Goal: Task Accomplishment & Management: Complete application form

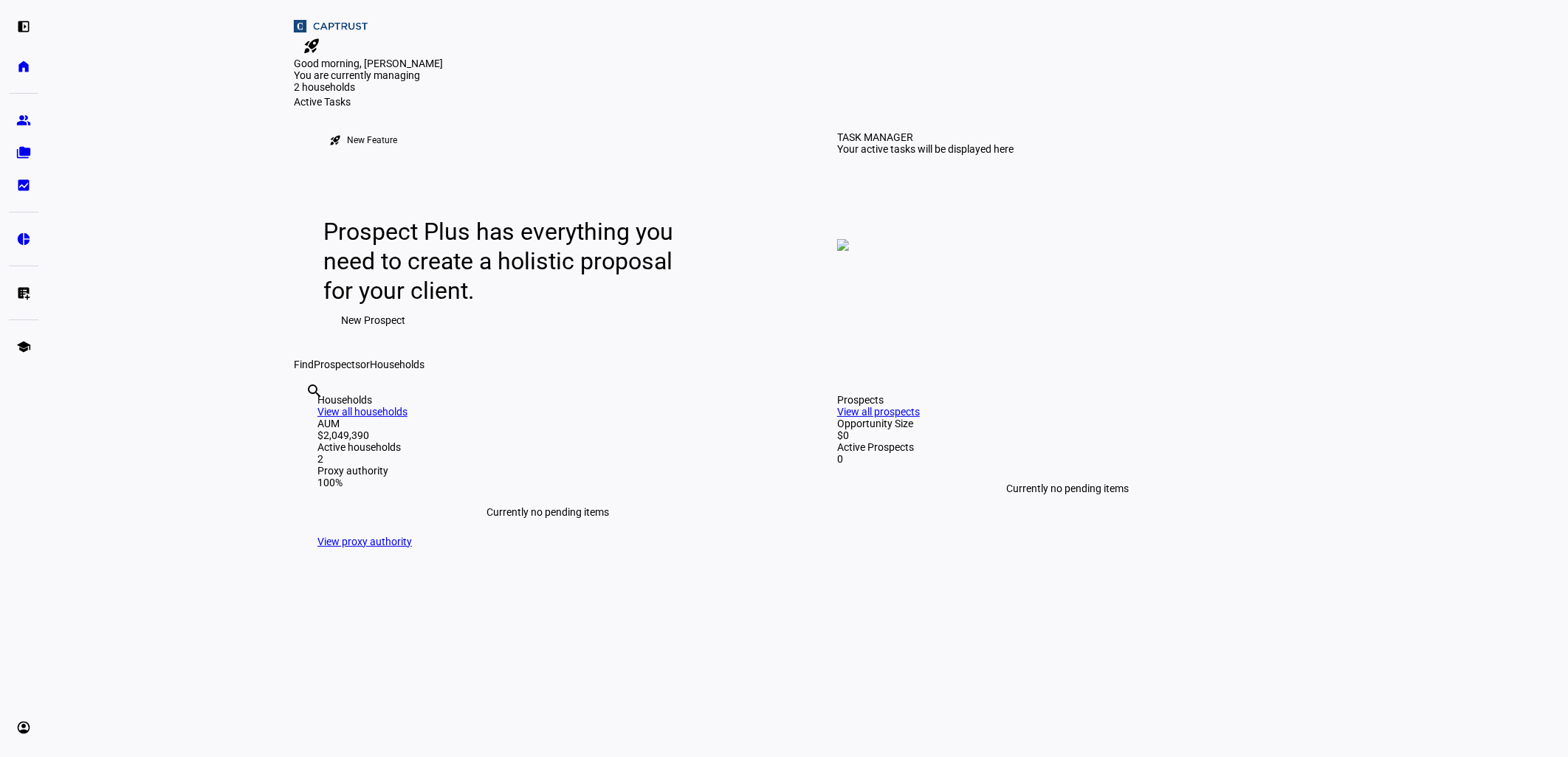
click at [366, 335] on span "New Prospect" at bounding box center [373, 320] width 65 height 29
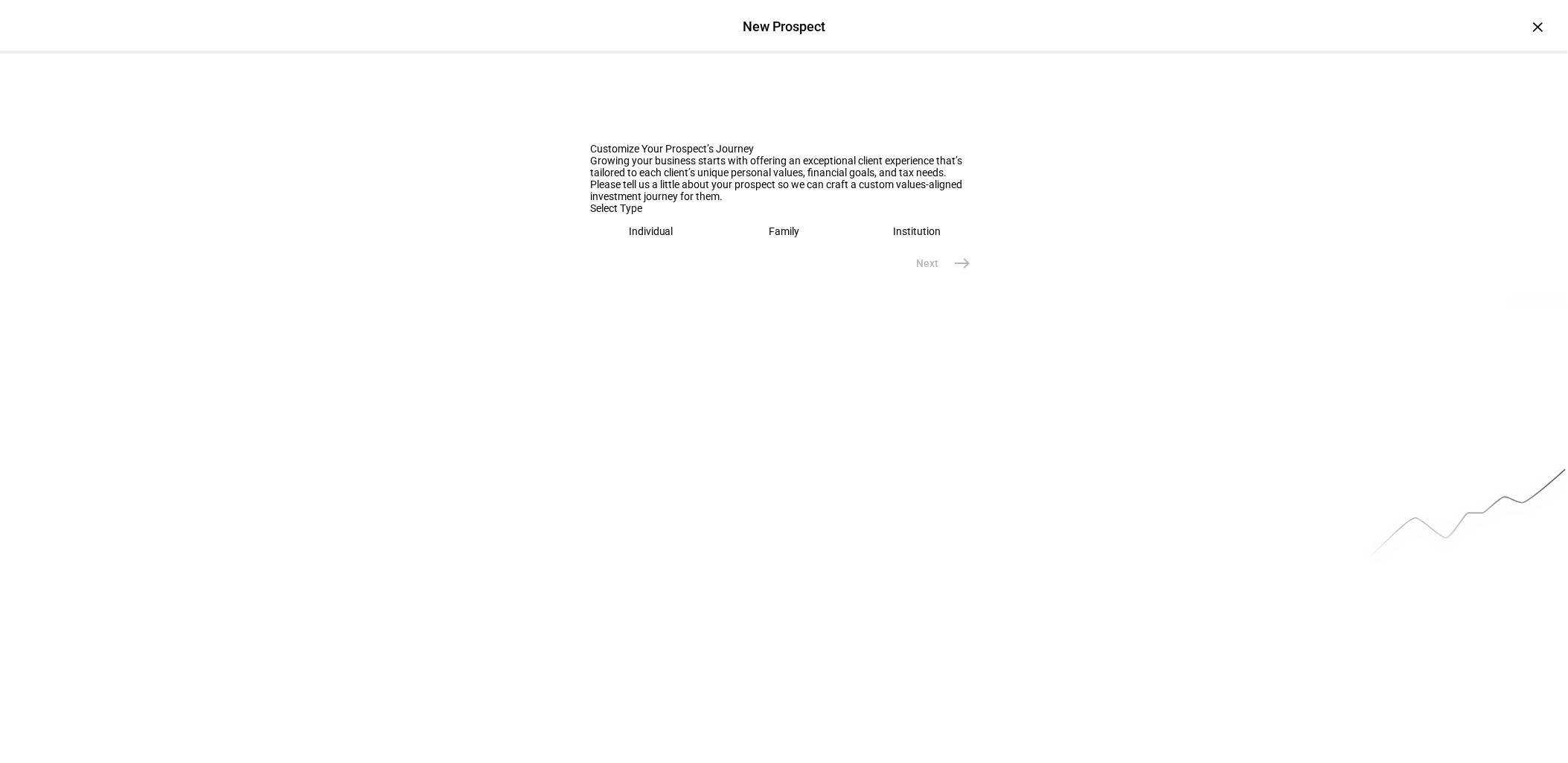
click at [641, 248] on eth-mega-radio-button "Individual" at bounding box center [652, 231] width 121 height 34
click at [642, 284] on input "text" at bounding box center [784, 278] width 387 height 12
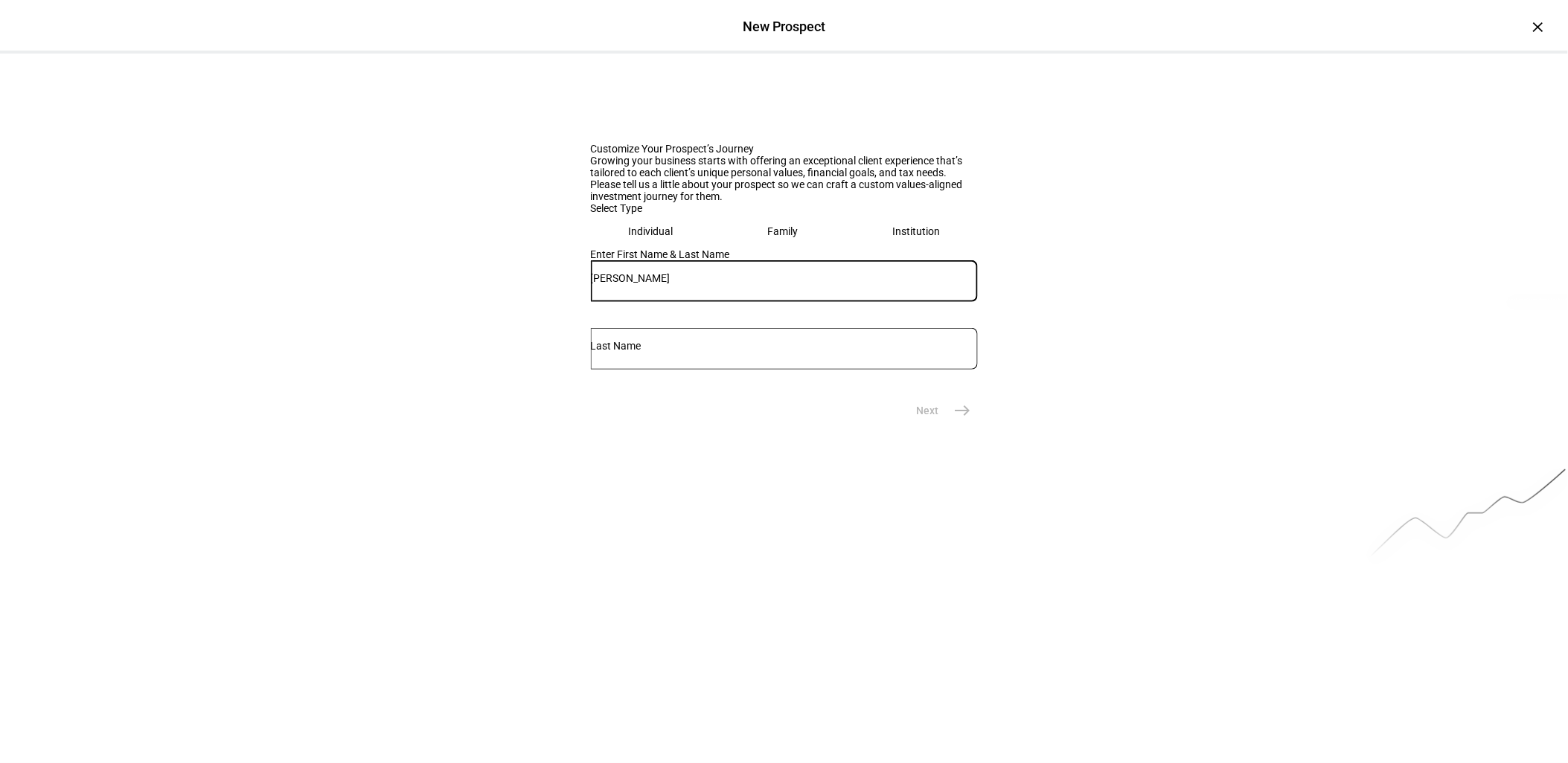
type input "[PERSON_NAME]"
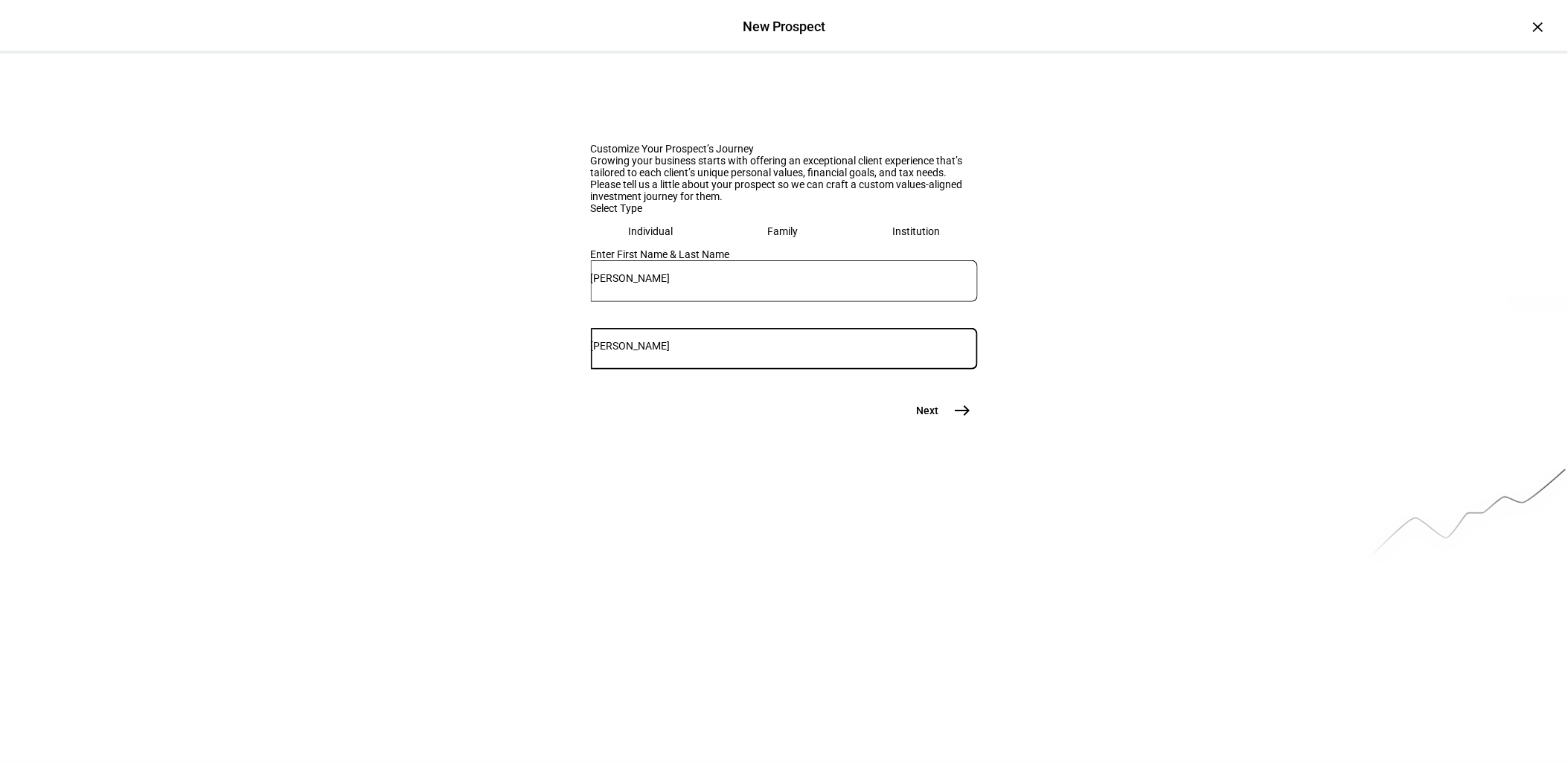
type input "[PERSON_NAME]"
click at [957, 420] on mat-icon "east" at bounding box center [962, 410] width 17 height 17
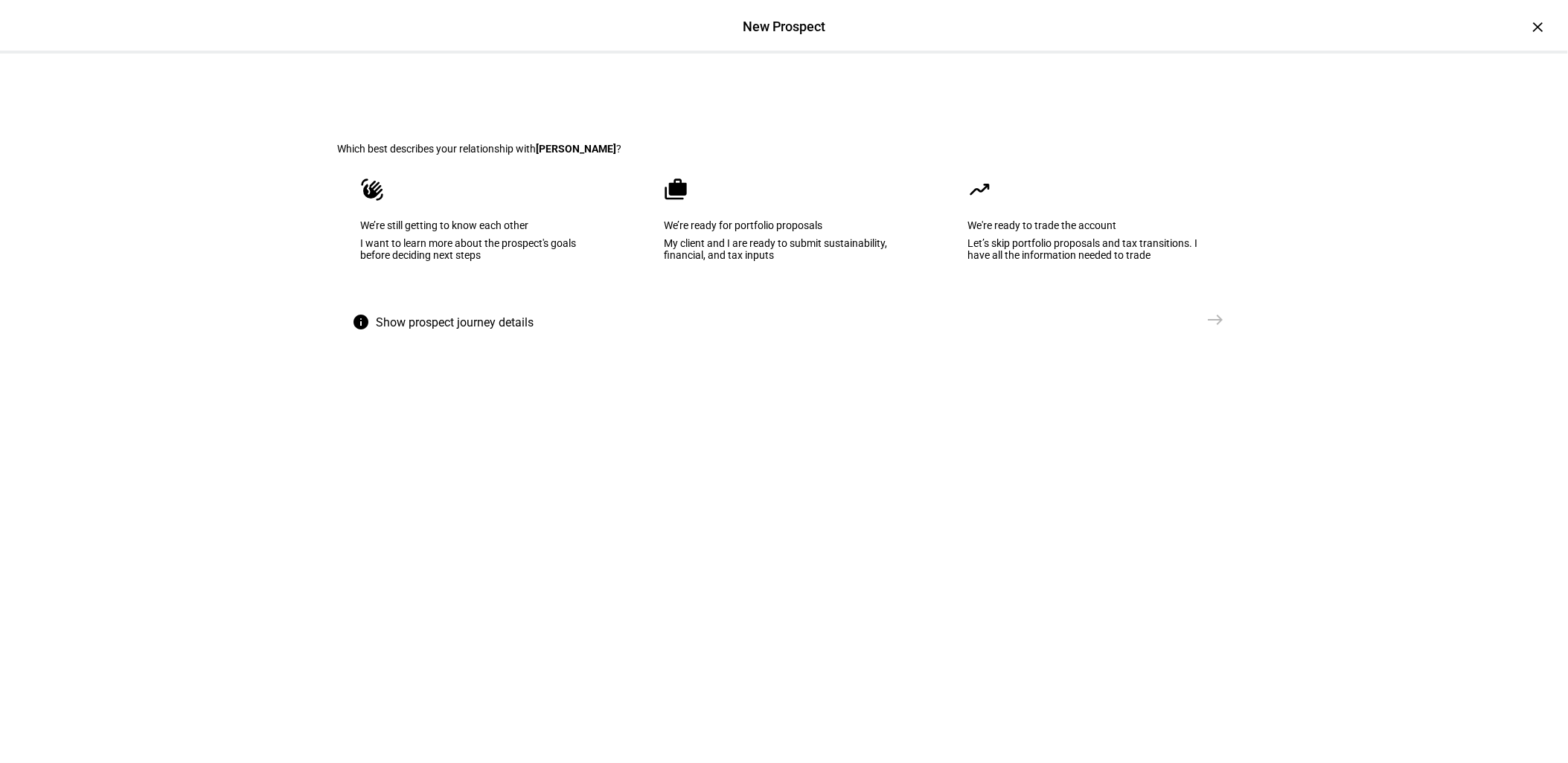
click at [751, 232] on div "We’re ready for portfolio proposals" at bounding box center [784, 225] width 239 height 12
click at [1207, 329] on mat-icon "east" at bounding box center [1215, 319] width 17 height 17
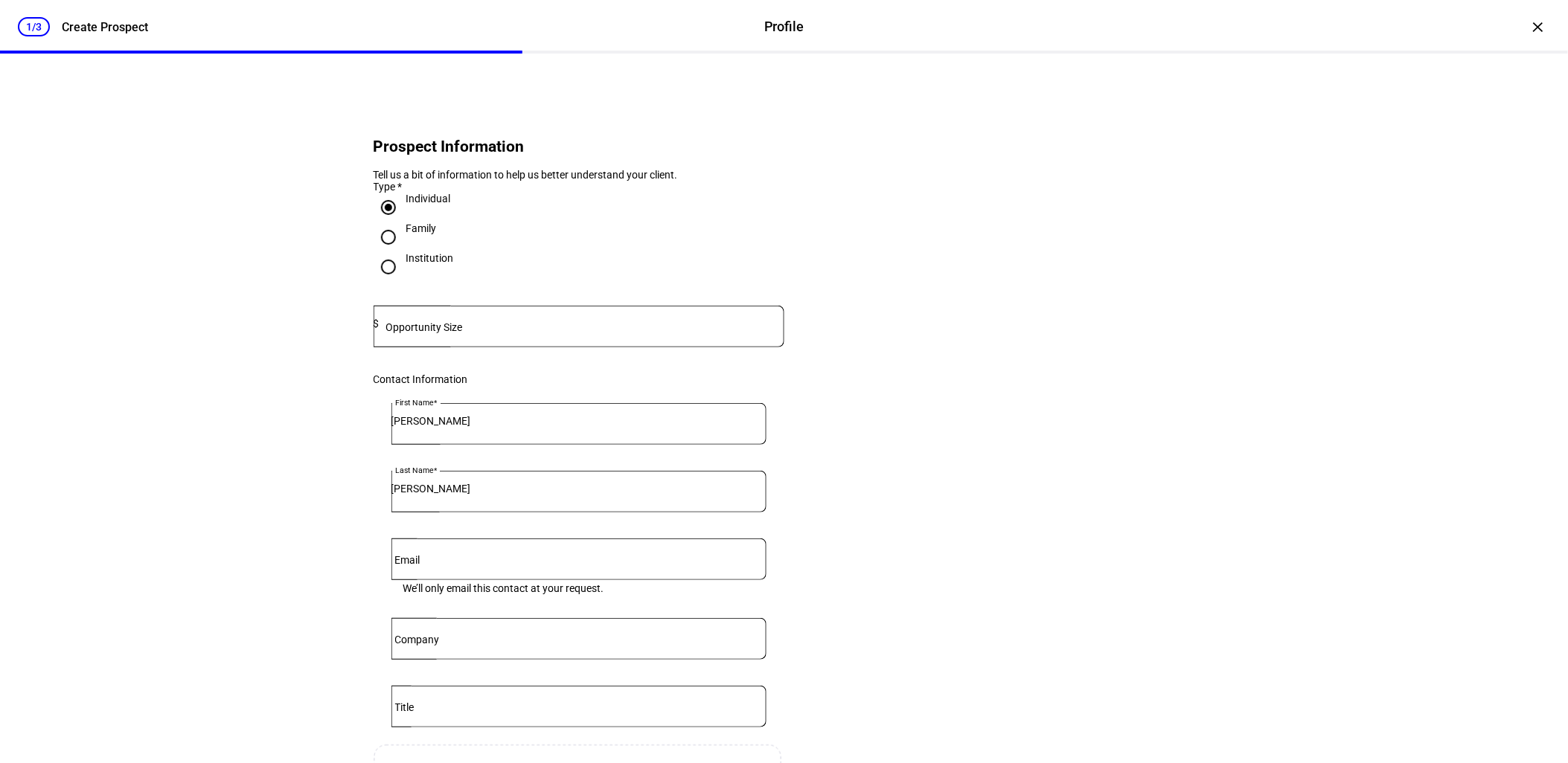
click at [433, 333] on mat-label "Opportunity Size" at bounding box center [424, 327] width 77 height 12
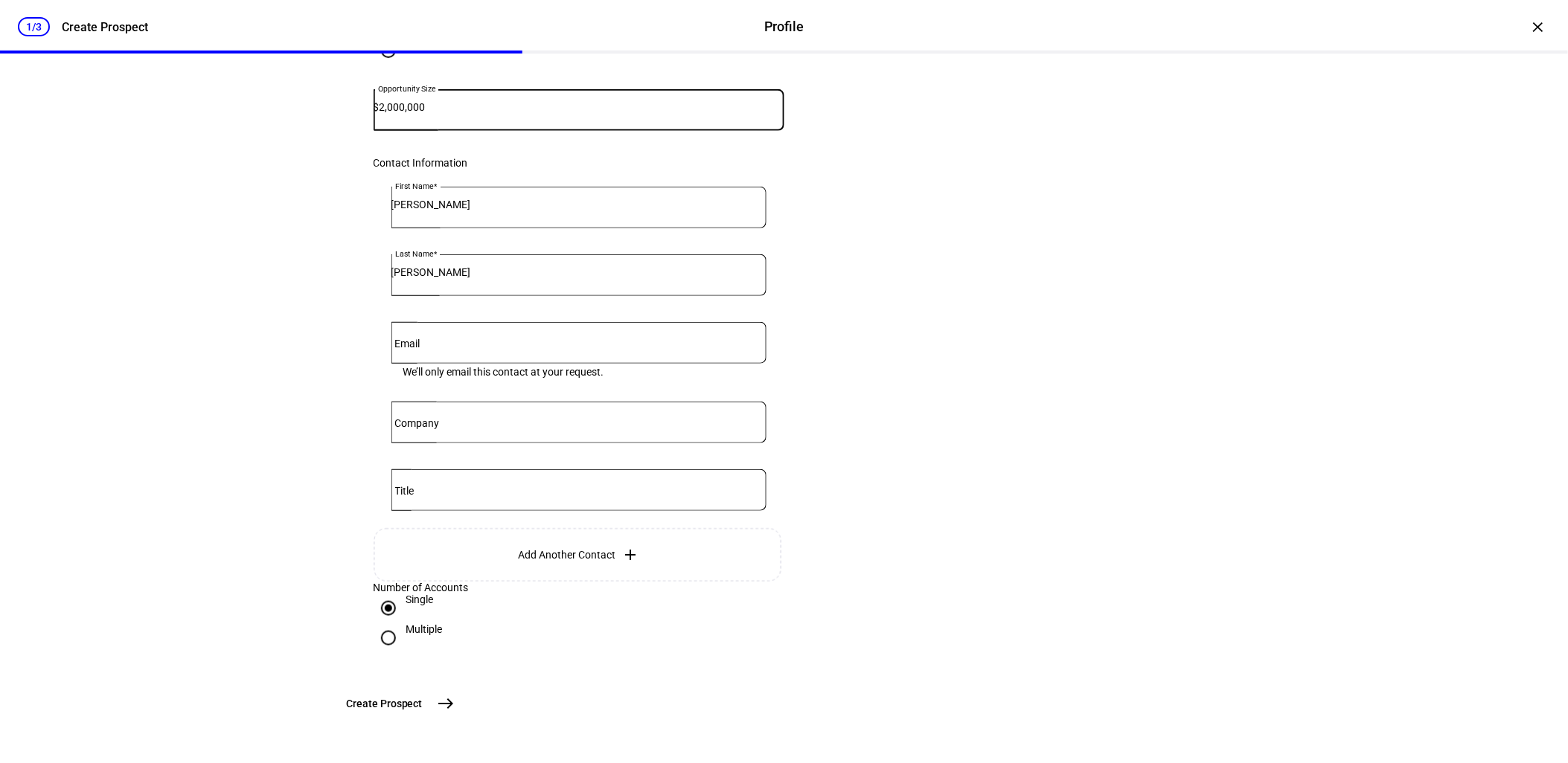
scroll to position [338, 0]
type input "2,000,000"
click at [455, 699] on mat-icon "east" at bounding box center [445, 703] width 17 height 17
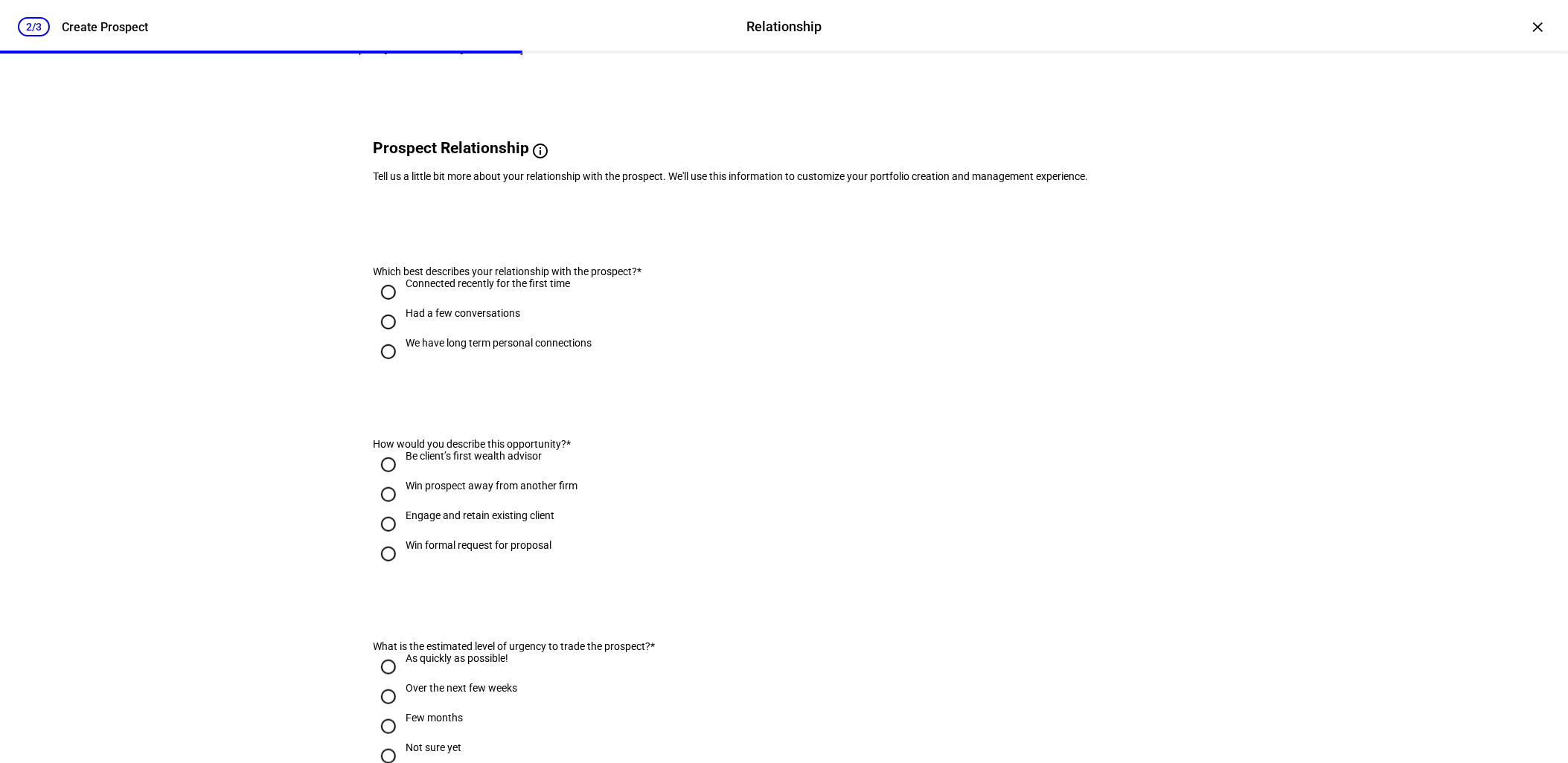
scroll to position [0, 0]
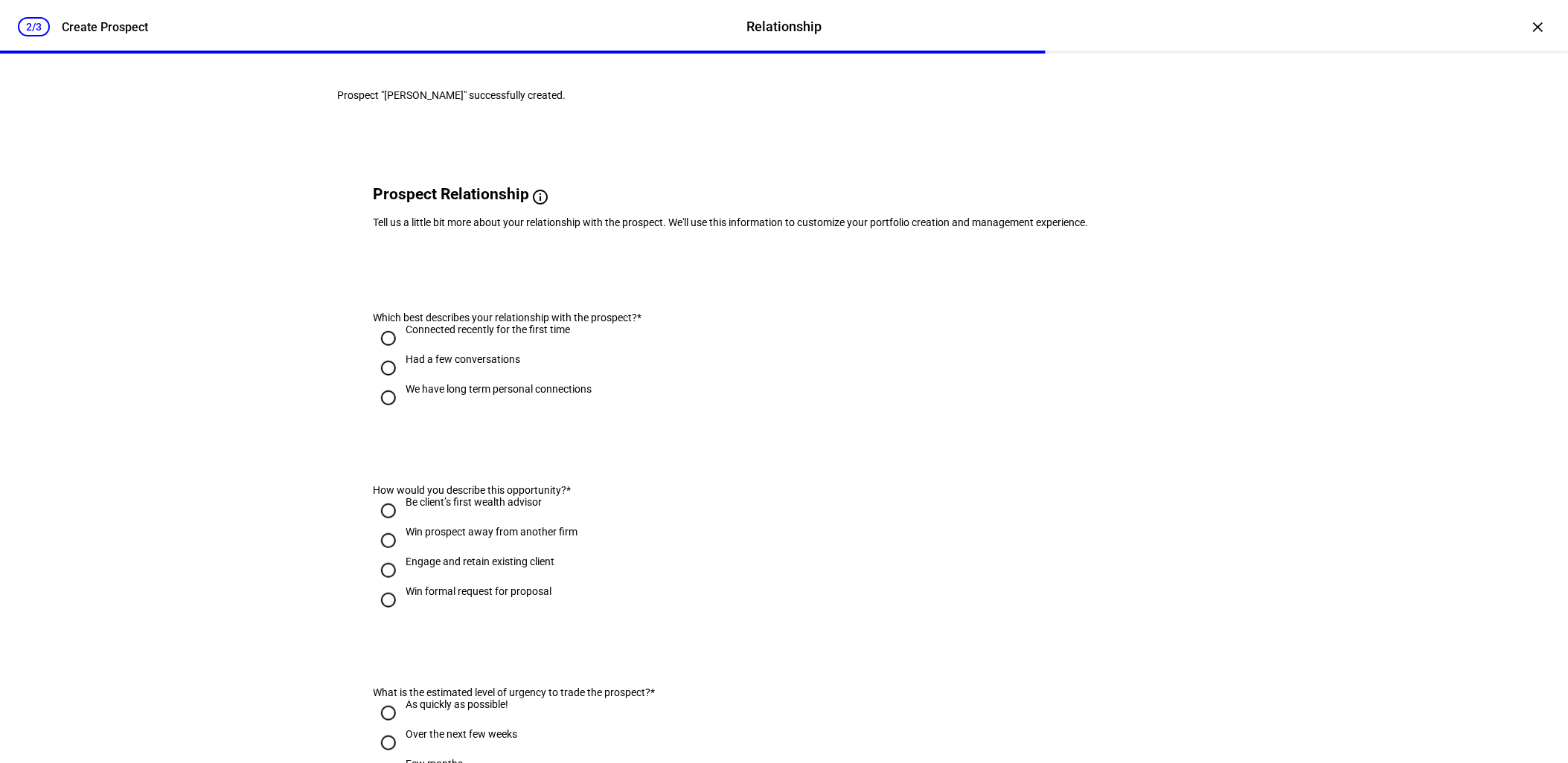
click at [381, 413] on input "We have long term personal connections" at bounding box center [389, 398] width 29 height 29
radio input "true"
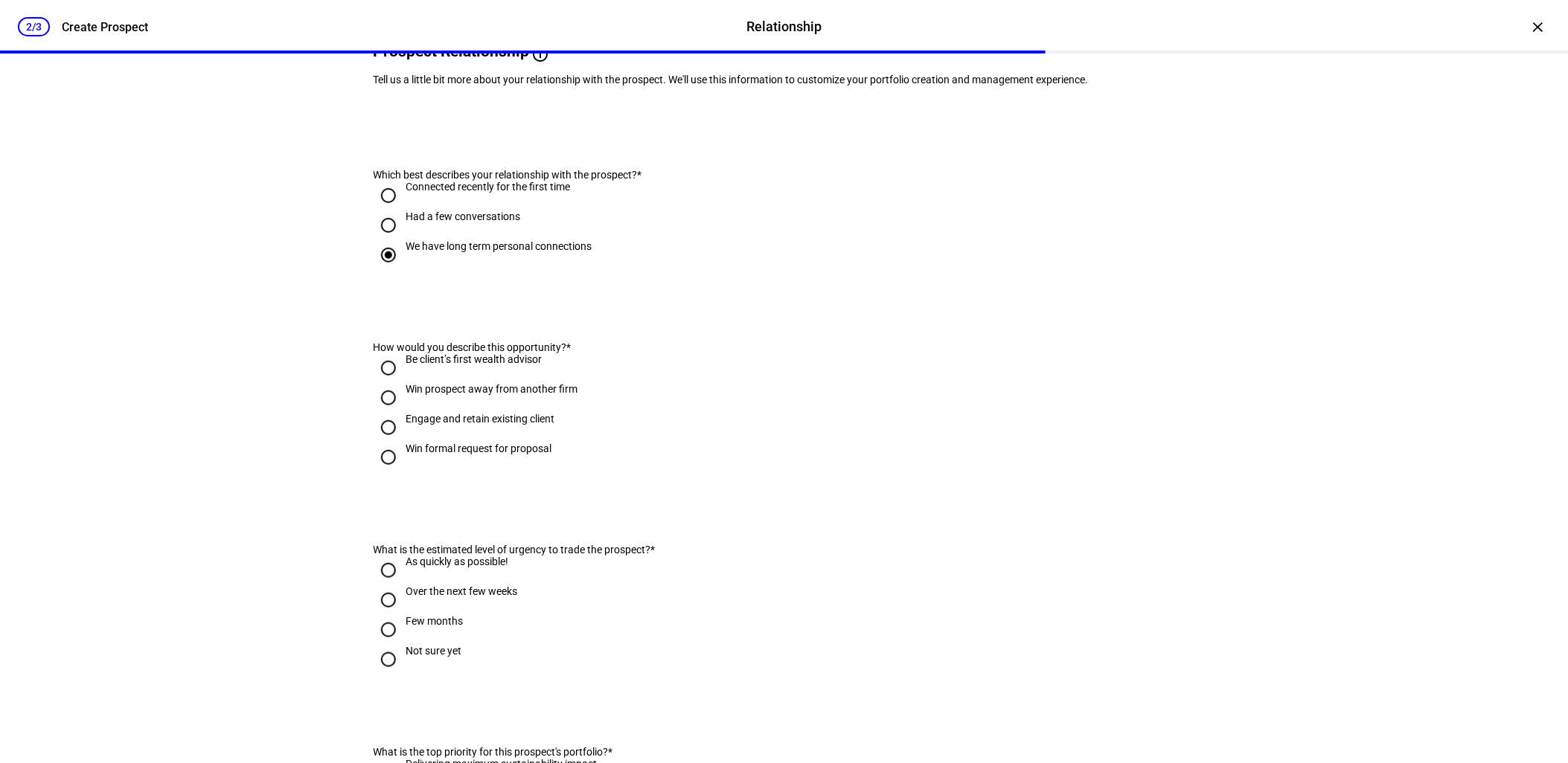
scroll to position [165, 0]
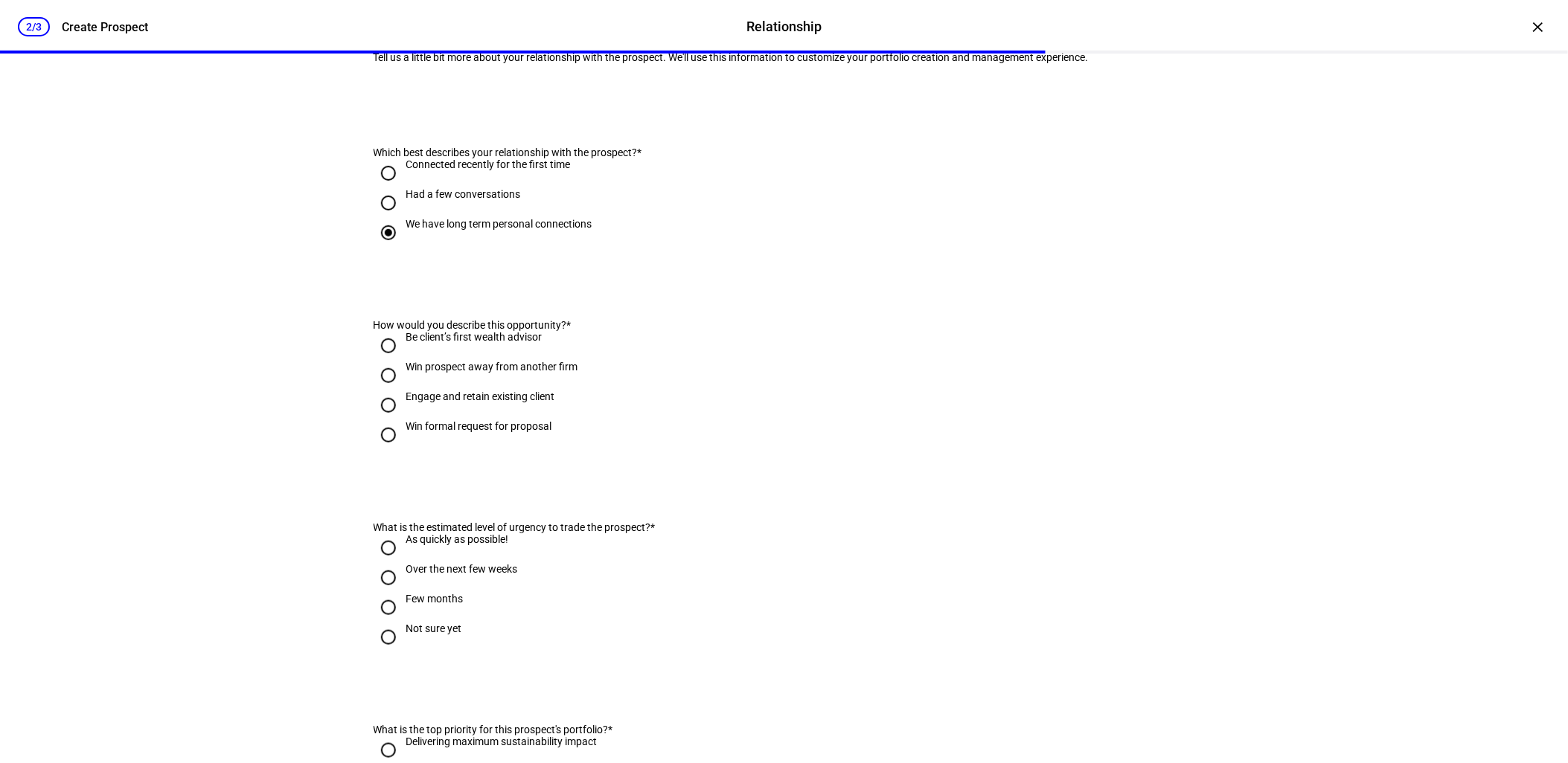
click at [380, 420] on input "Engage and retain existing client" at bounding box center [389, 405] width 29 height 29
radio input "true"
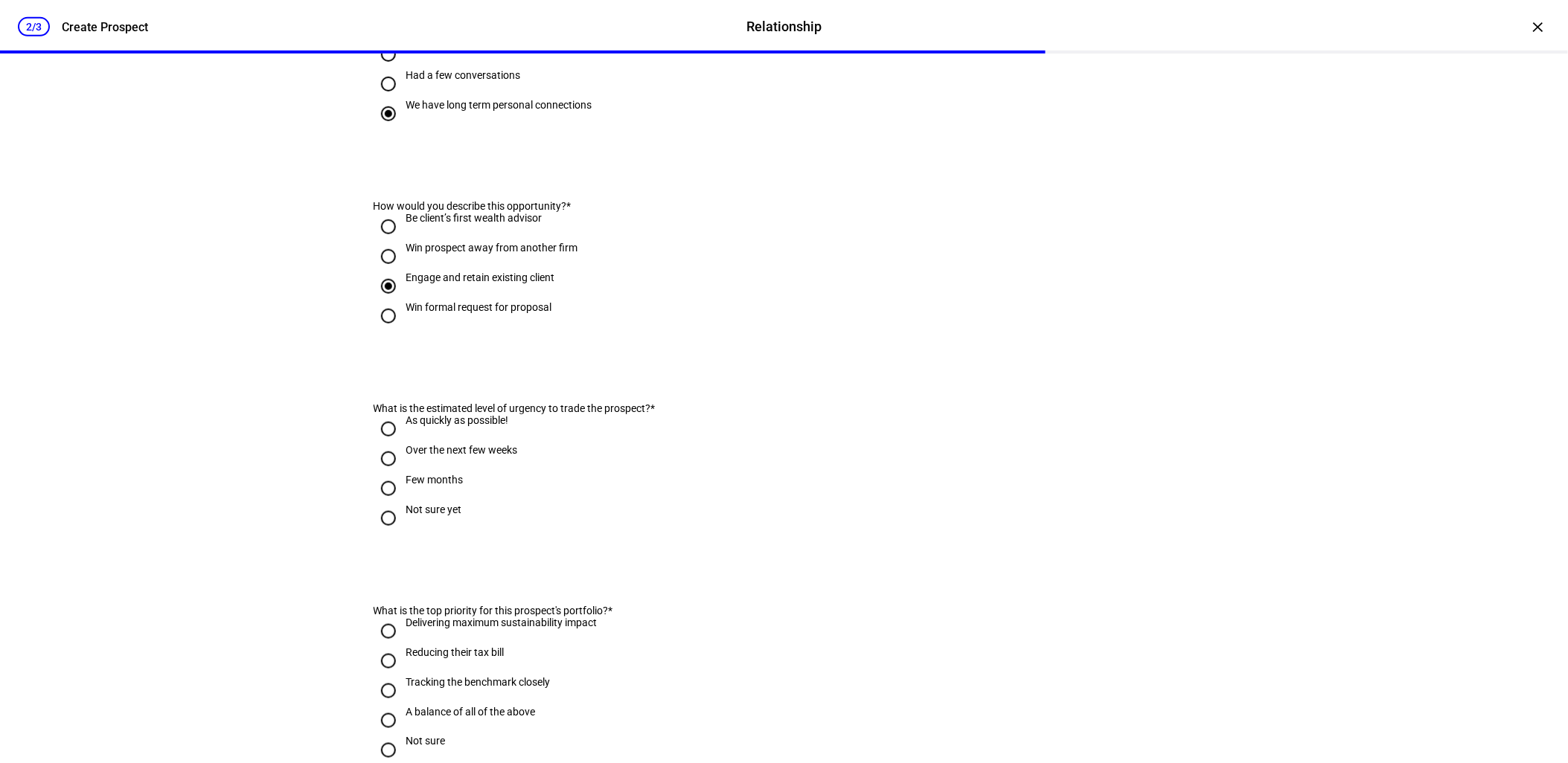
scroll to position [413, 0]
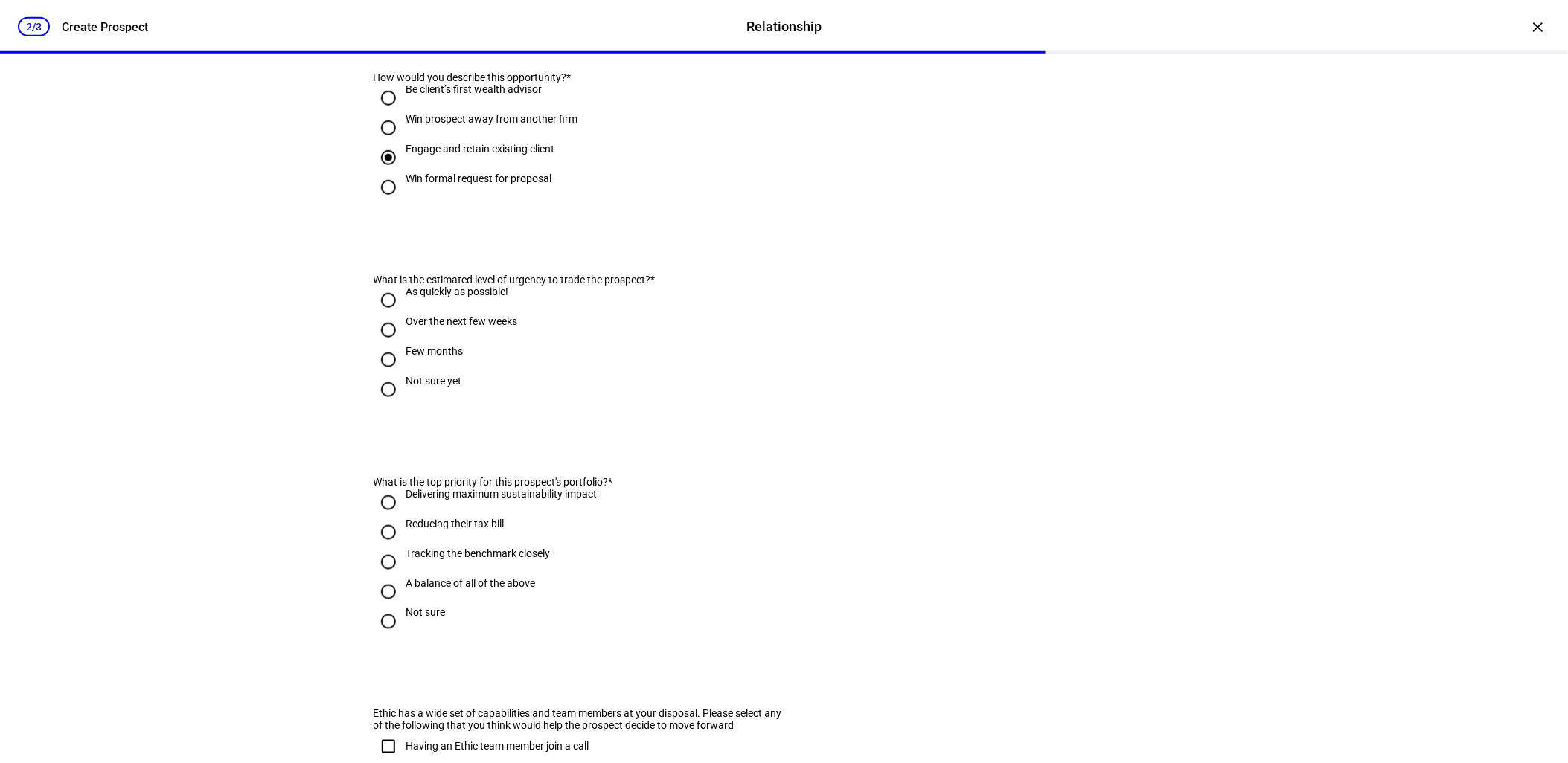
click at [384, 405] on input "Not sure yet" at bounding box center [389, 389] width 29 height 29
radio input "true"
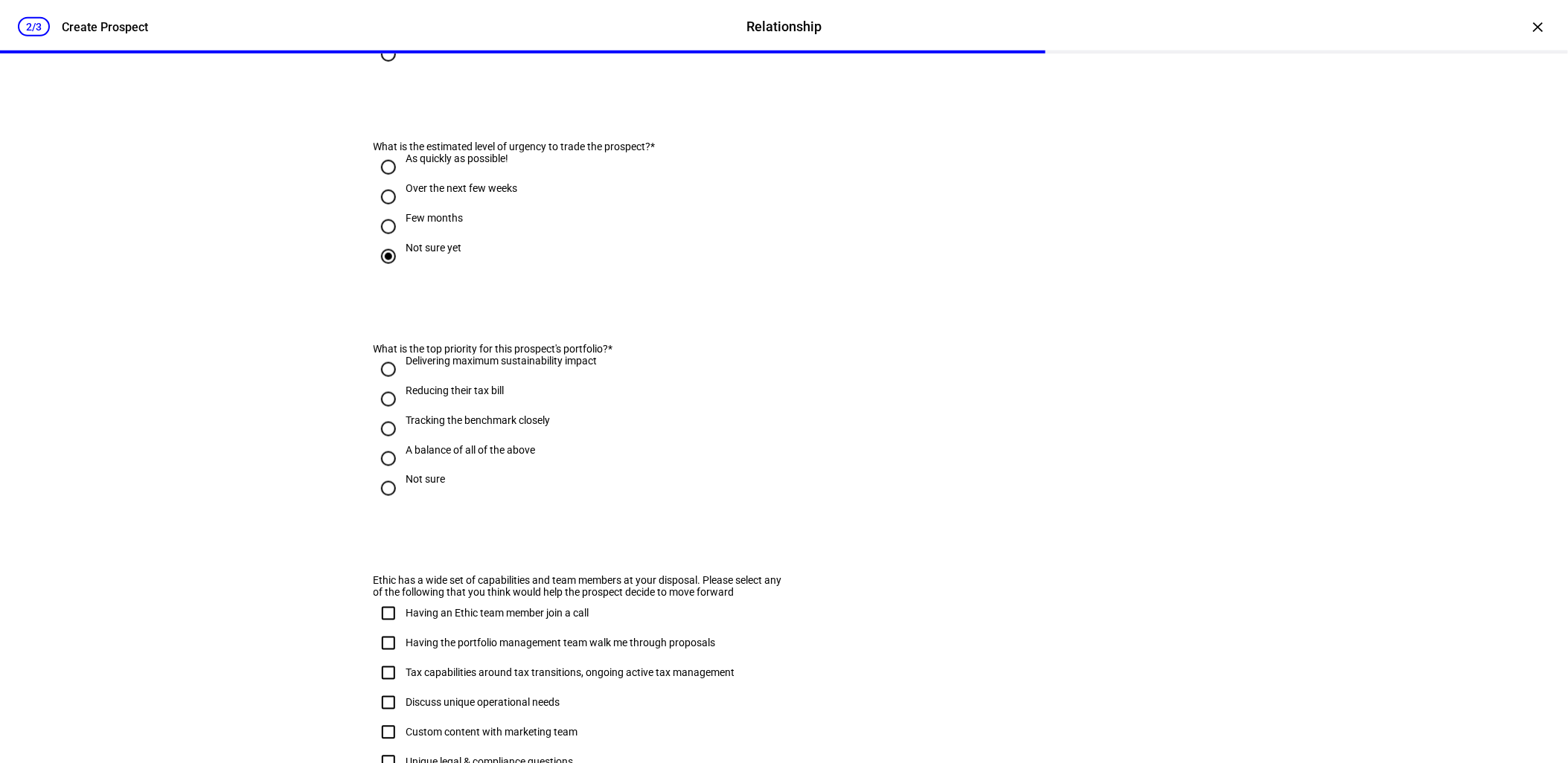
scroll to position [578, 0]
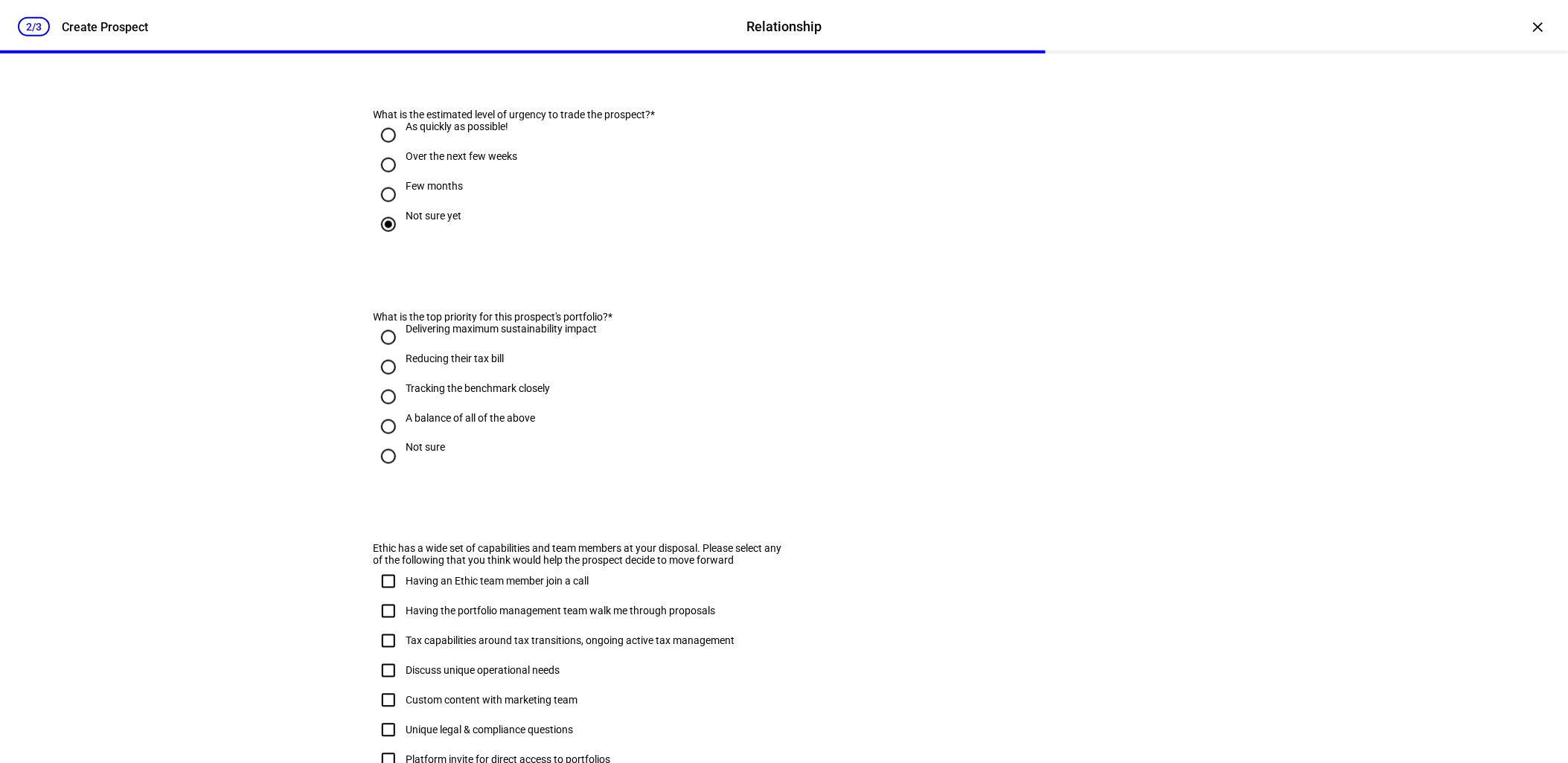
click at [379, 382] on input "Reducing their tax bill" at bounding box center [389, 367] width 29 height 29
radio input "true"
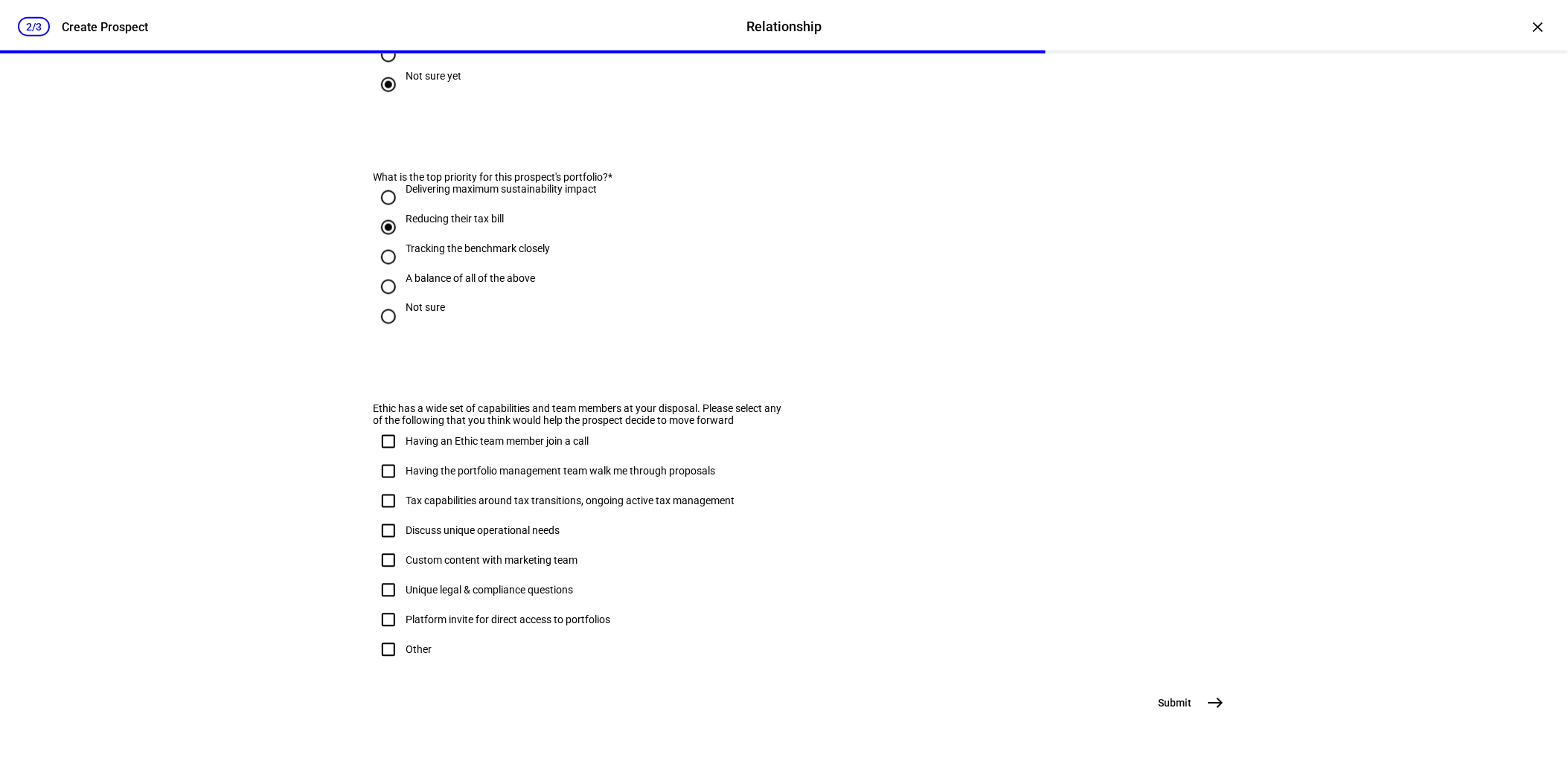
scroll to position [797, 0]
click at [1212, 703] on mat-icon "east" at bounding box center [1215, 703] width 17 height 17
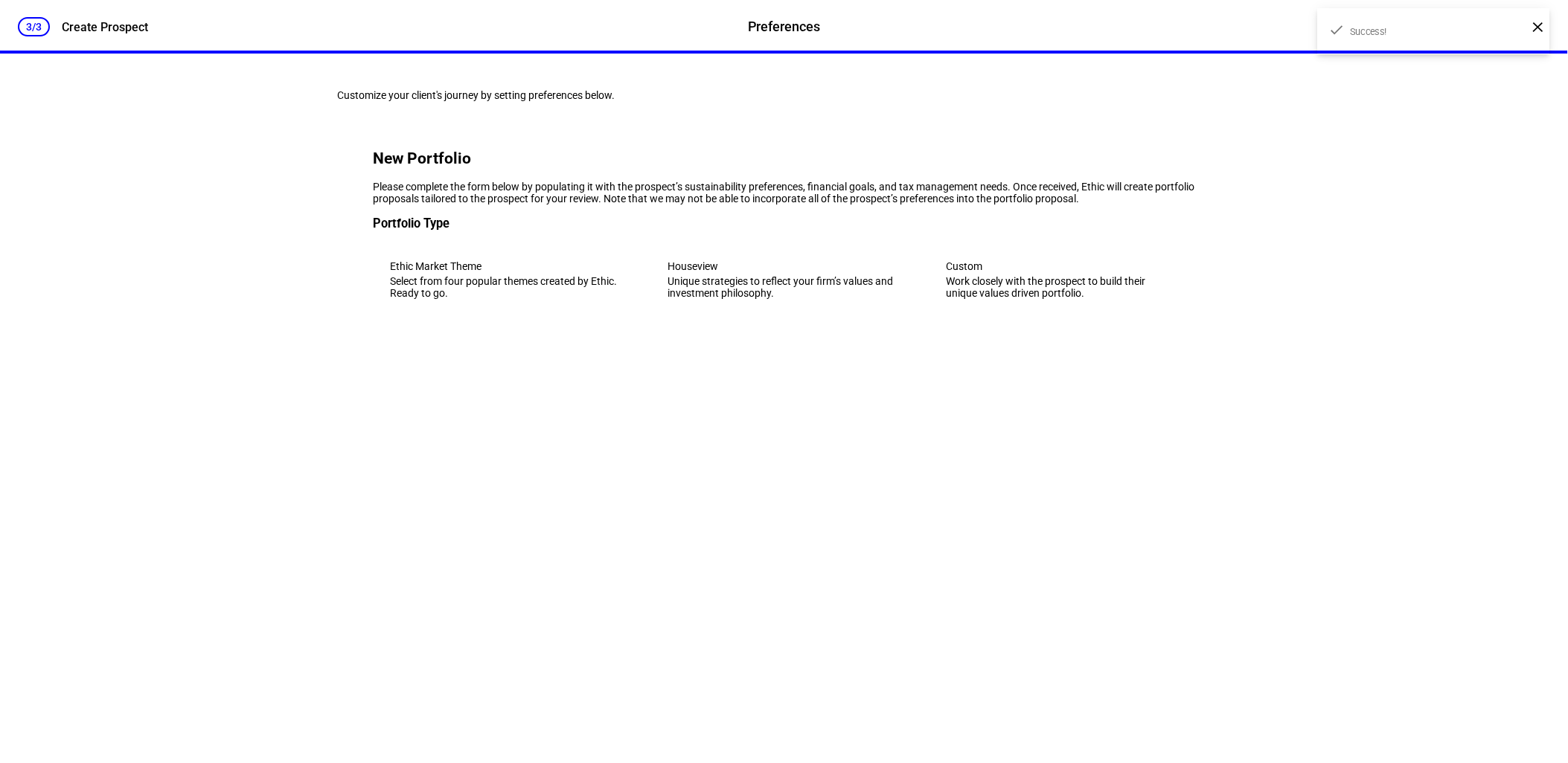
scroll to position [0, 0]
click at [972, 299] on div "Work closely with the prospect to build their unique values driven portfolio." at bounding box center [1061, 287] width 232 height 24
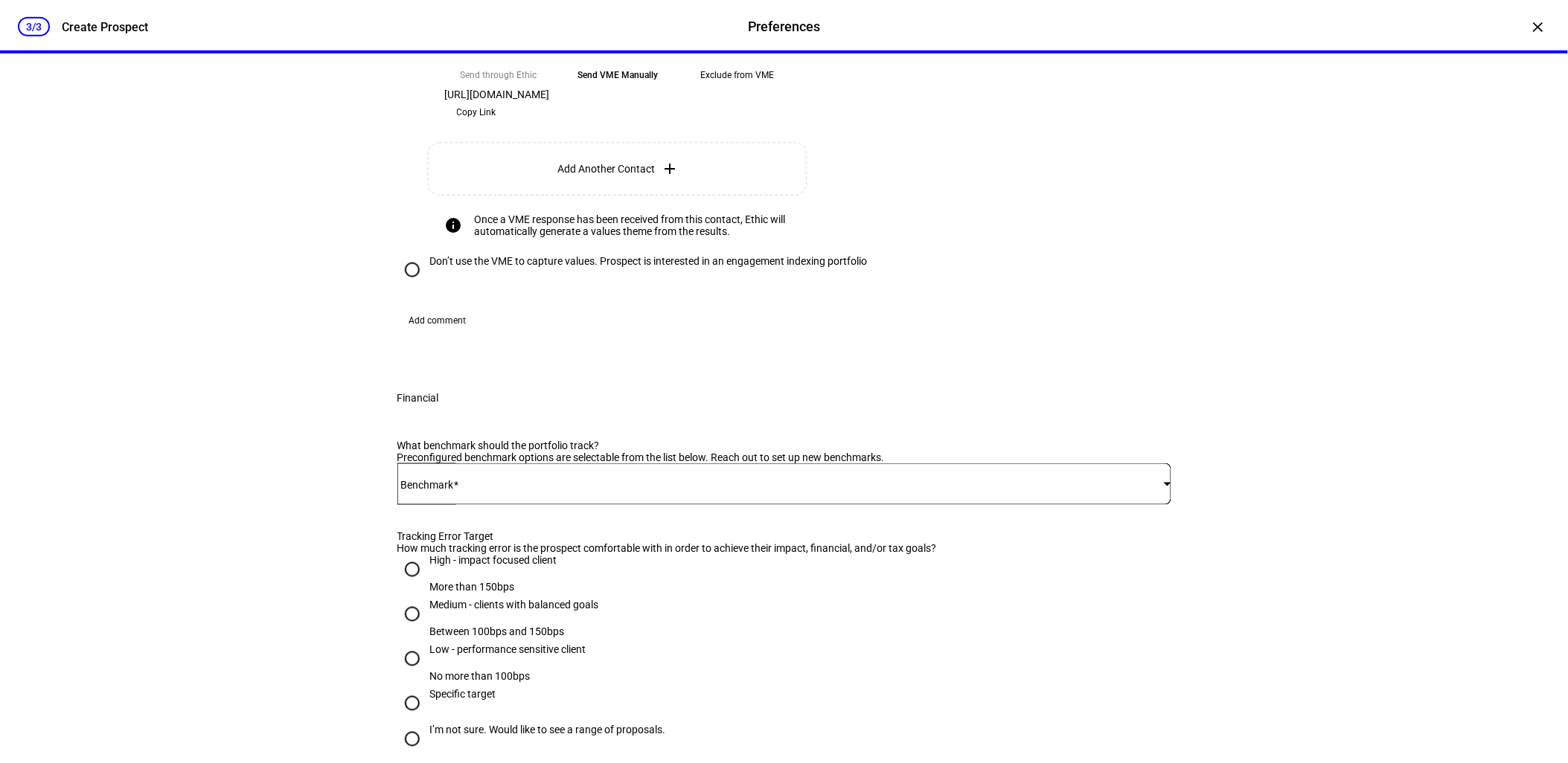
scroll to position [578, 0]
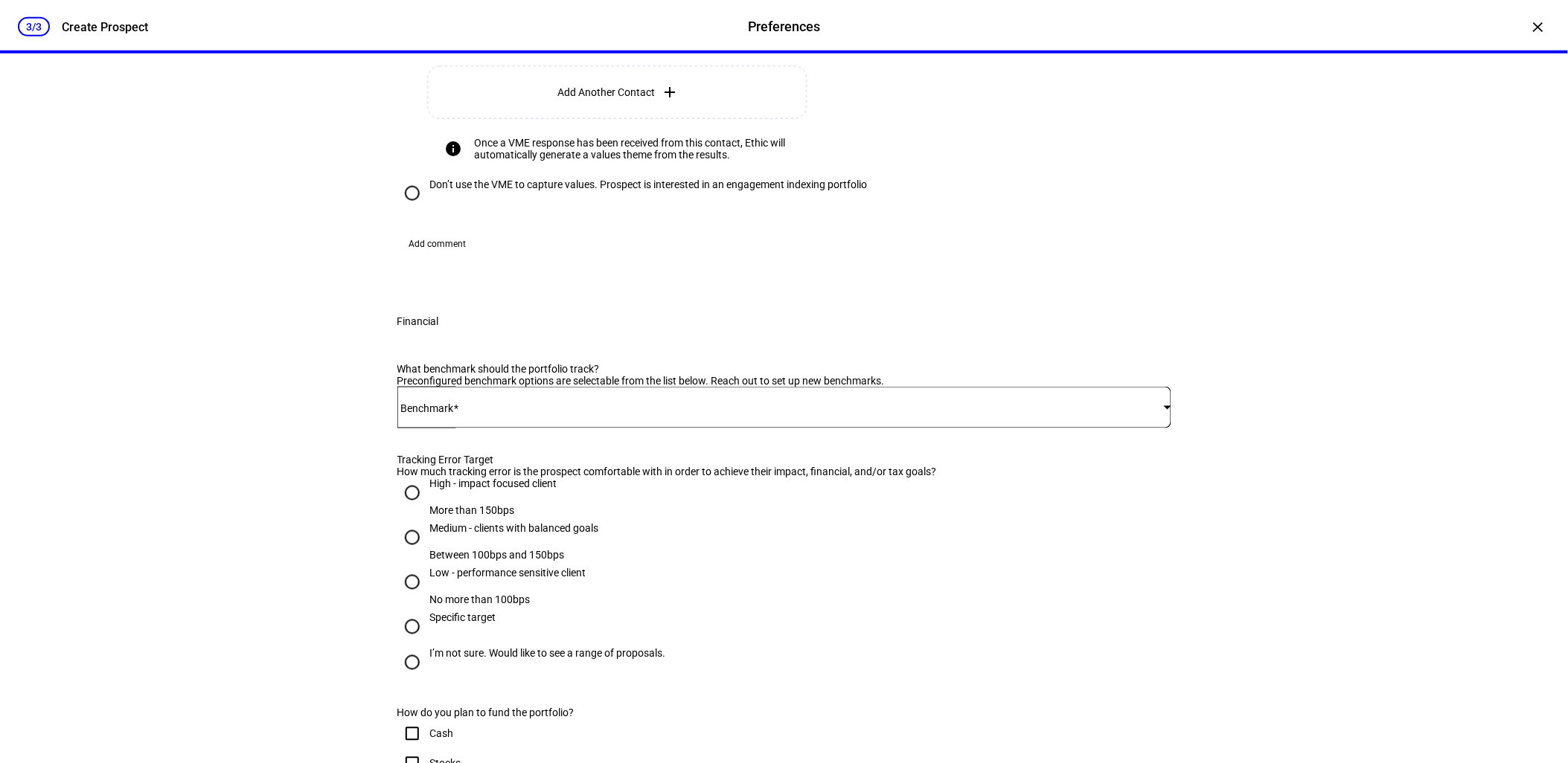
click at [404, 208] on input "Don’t use the VME to capture values. Prospect is interested in an engagement in…" at bounding box center [412, 193] width 29 height 29
radio input "true"
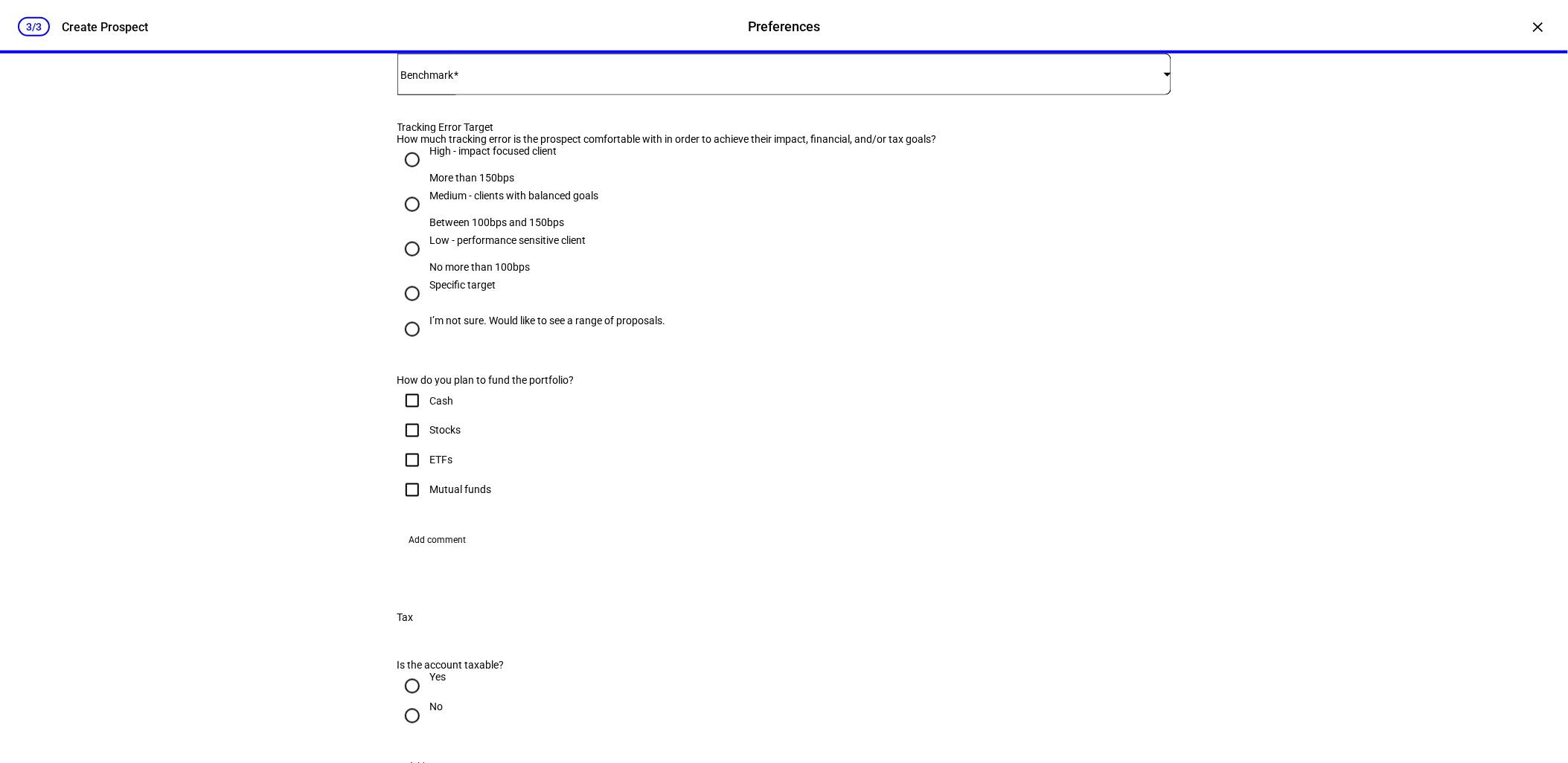
click at [632, 81] on span at bounding box center [781, 74] width 766 height 12
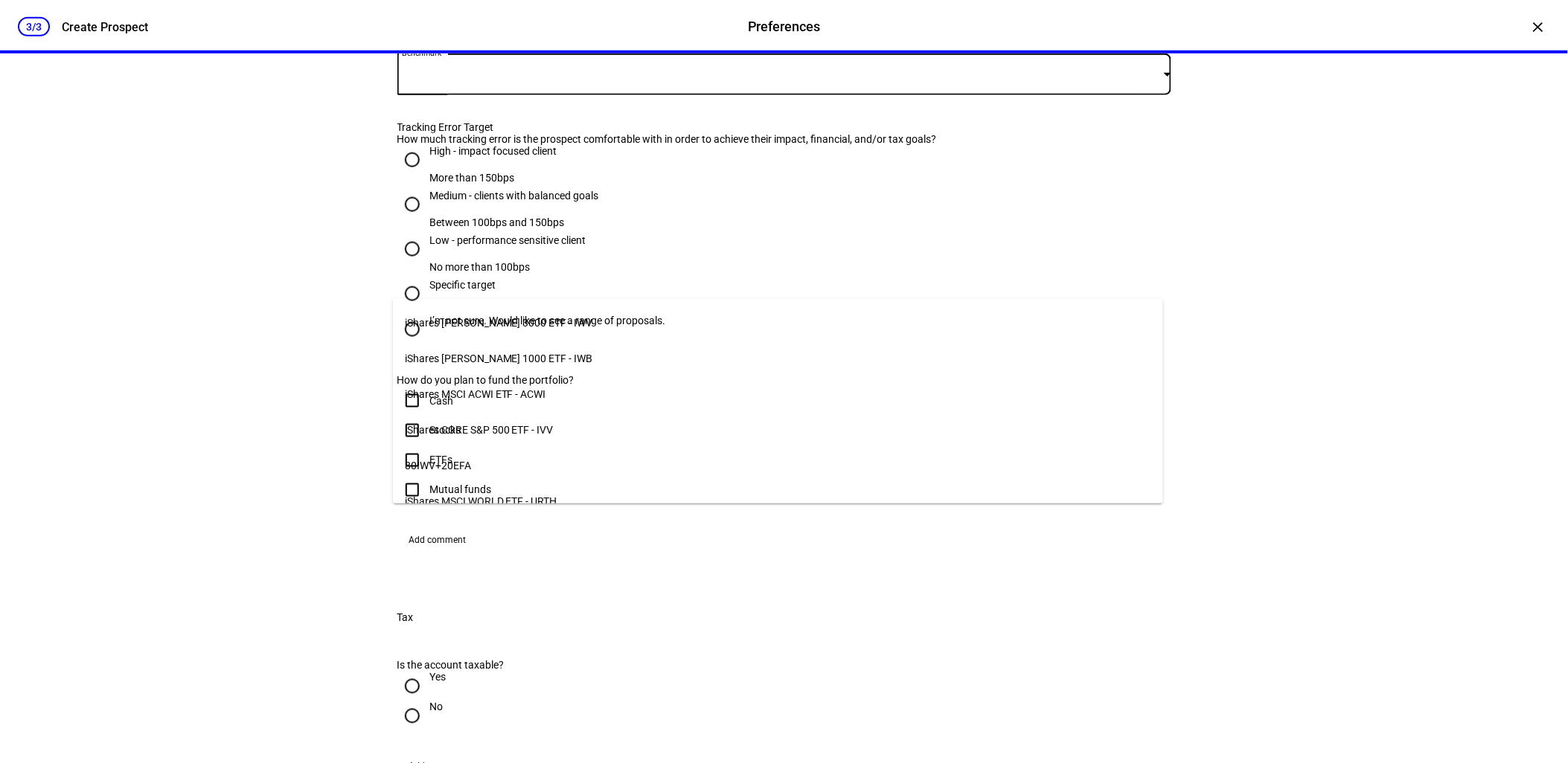
click at [508, 353] on span "iShares [PERSON_NAME] 1000 ETF - IWB" at bounding box center [499, 358] width 188 height 12
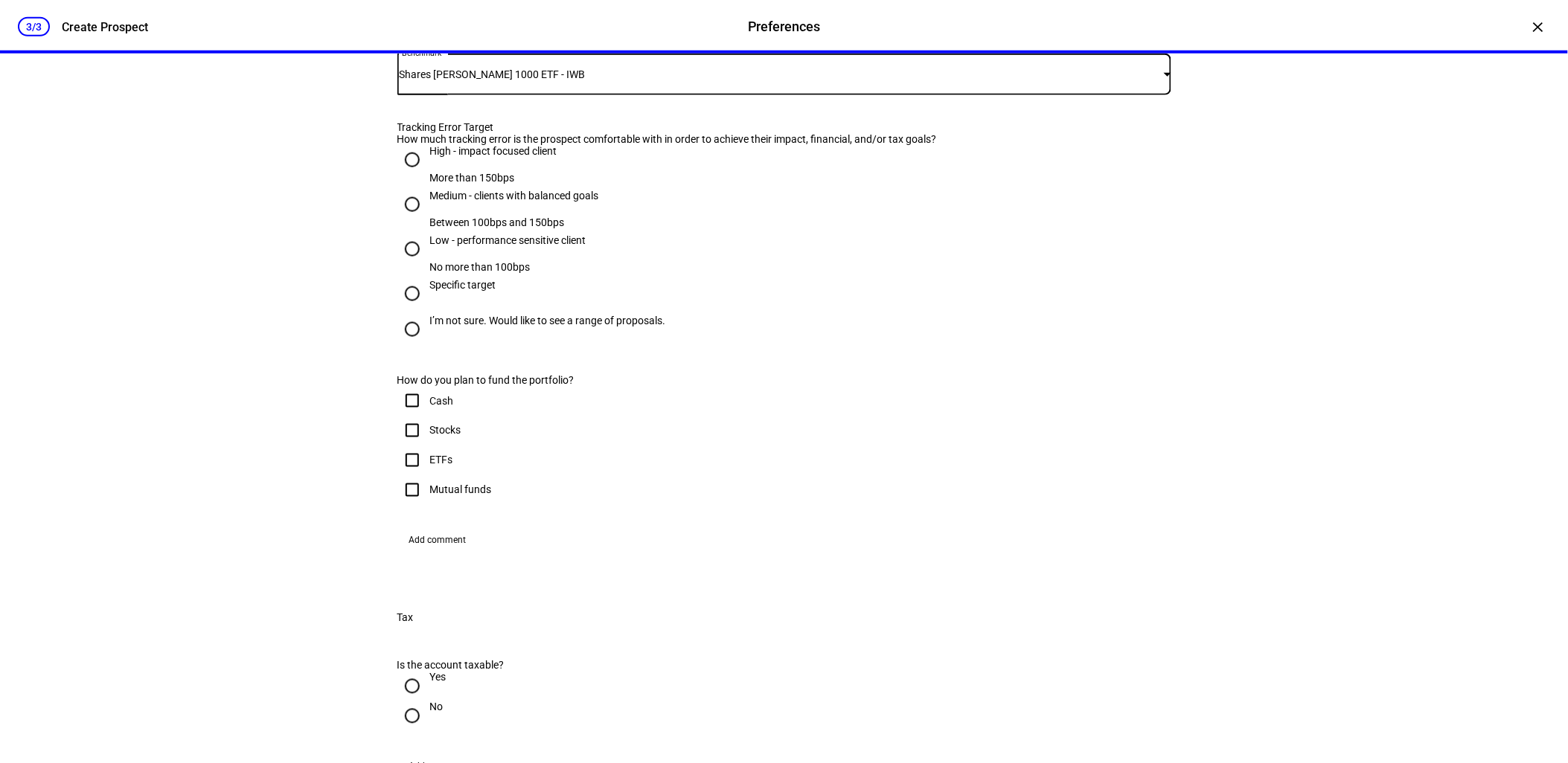
click at [405, 344] on input "I’m not sure. Would like to see a range of proposals." at bounding box center [412, 329] width 29 height 29
radio input "true"
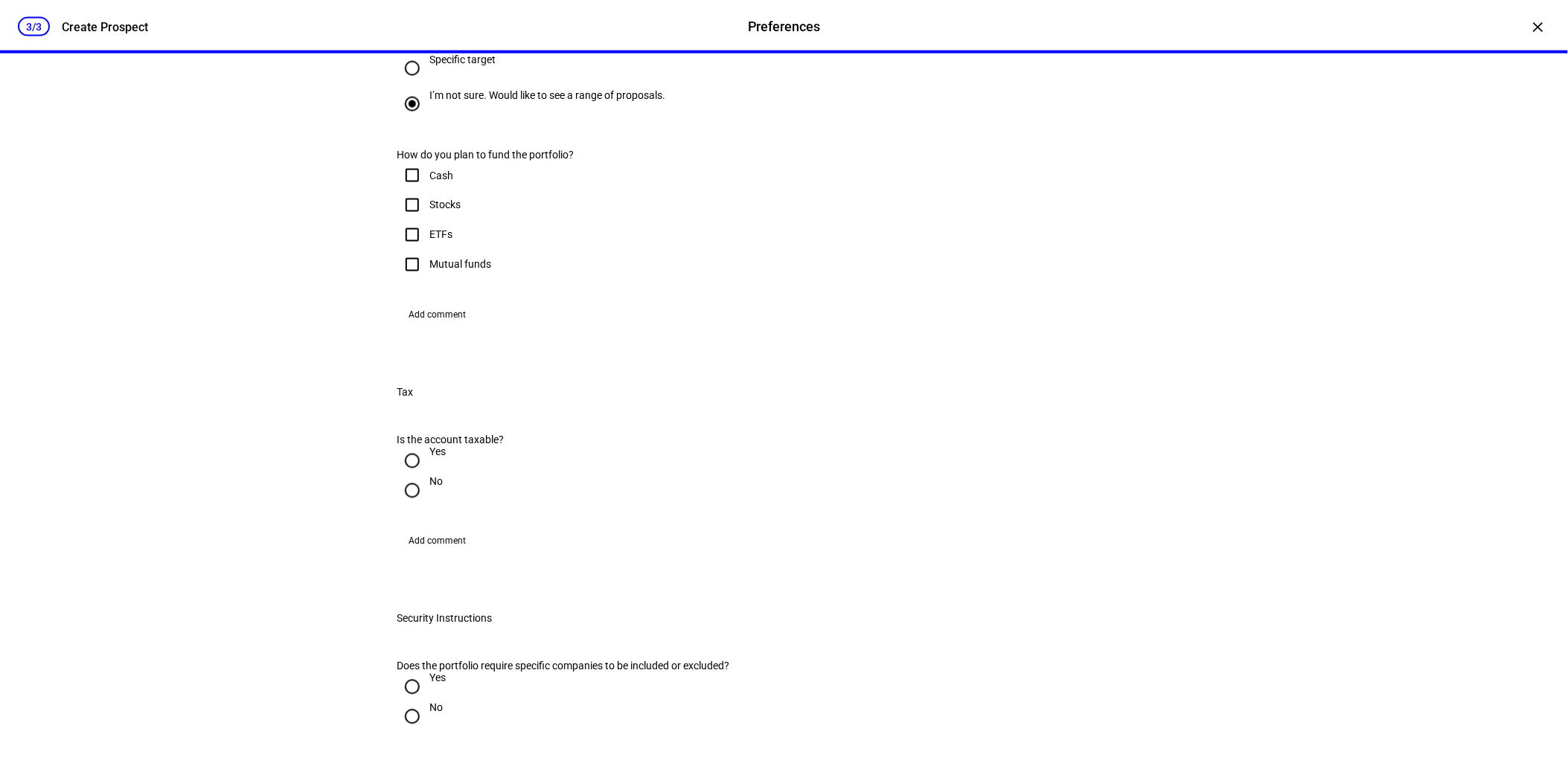
scroll to position [826, 0]
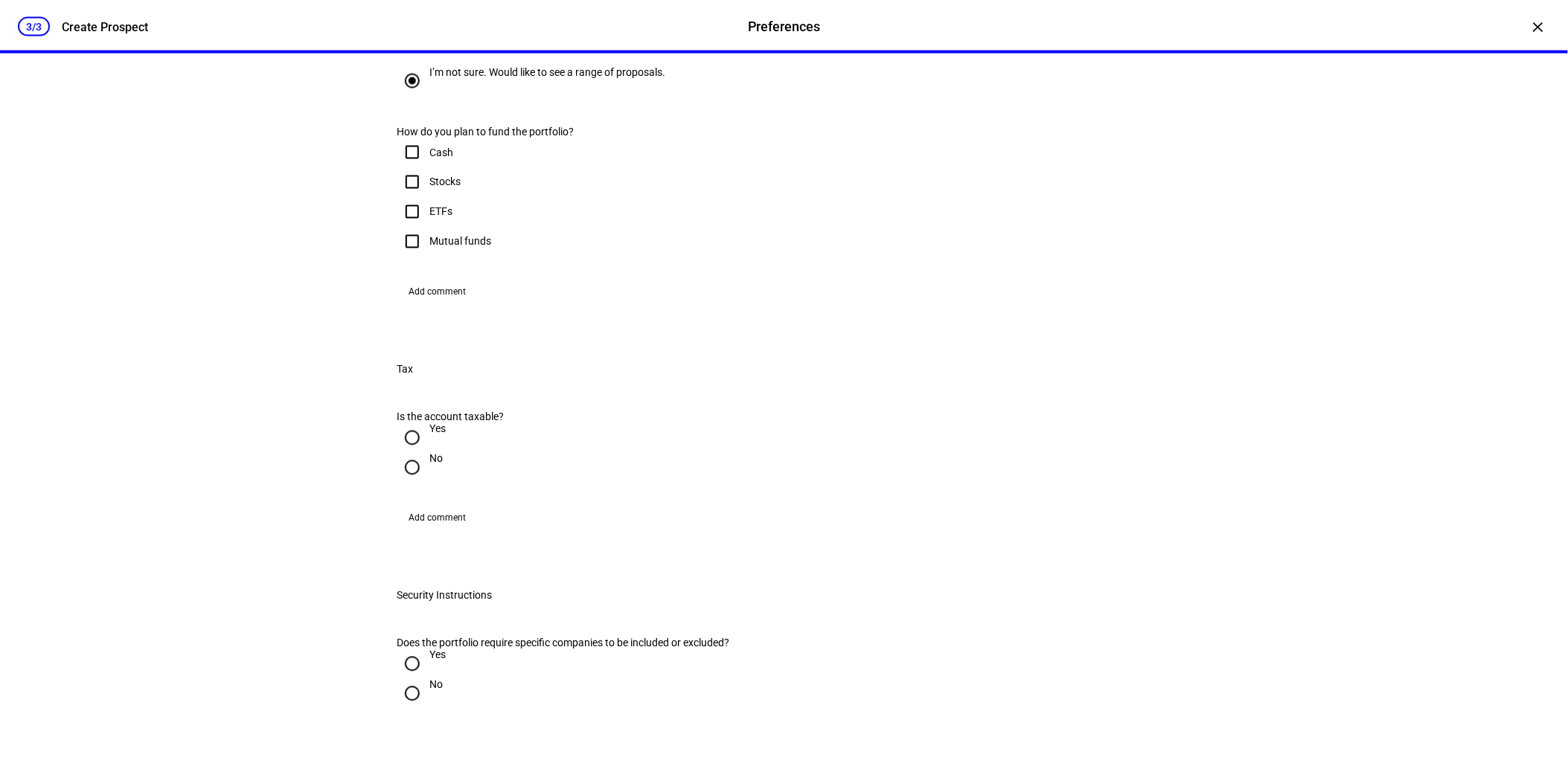
click at [410, 197] on input "Stocks" at bounding box center [412, 182] width 29 height 29
checkbox input "true"
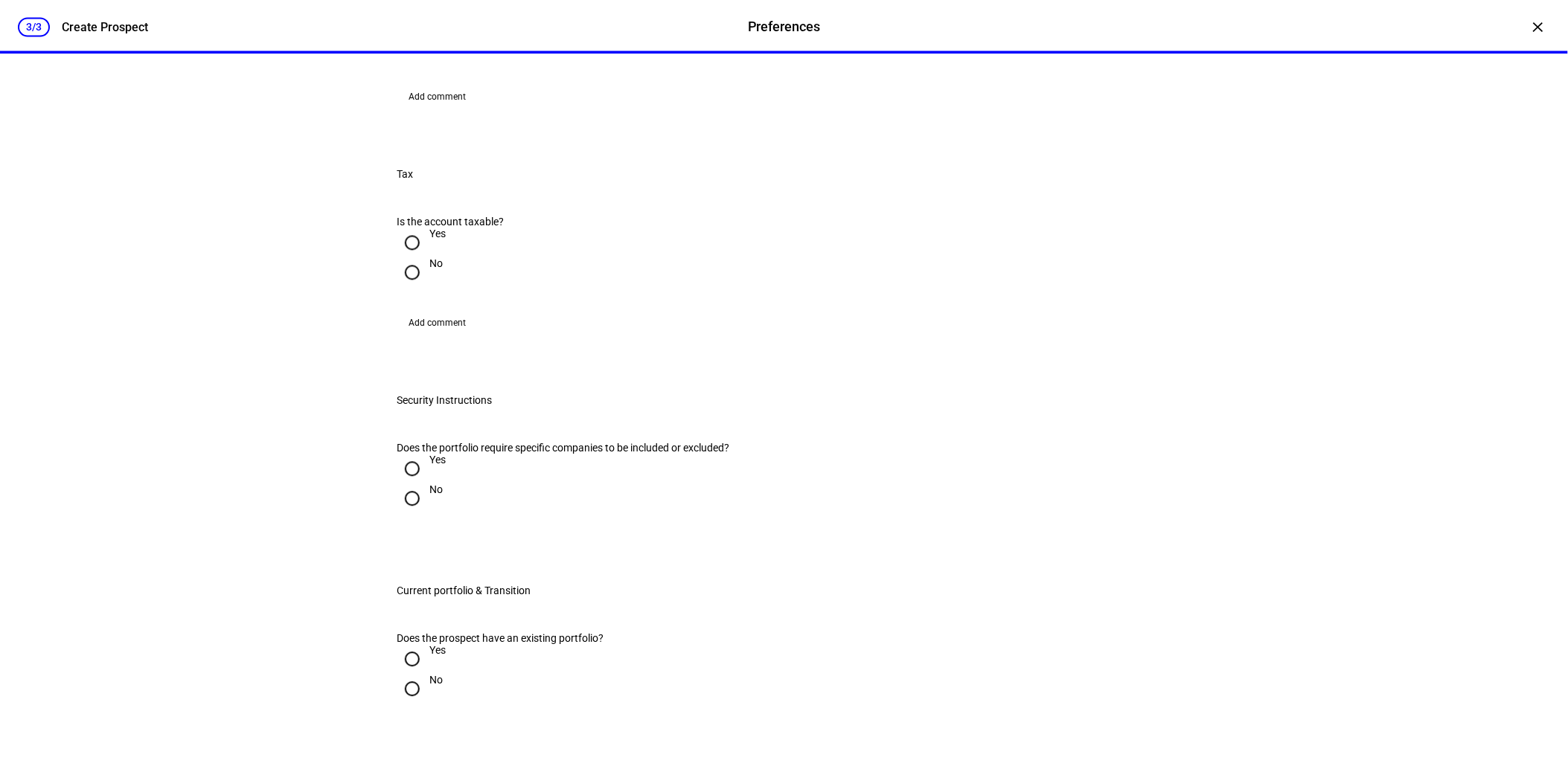
scroll to position [1074, 0]
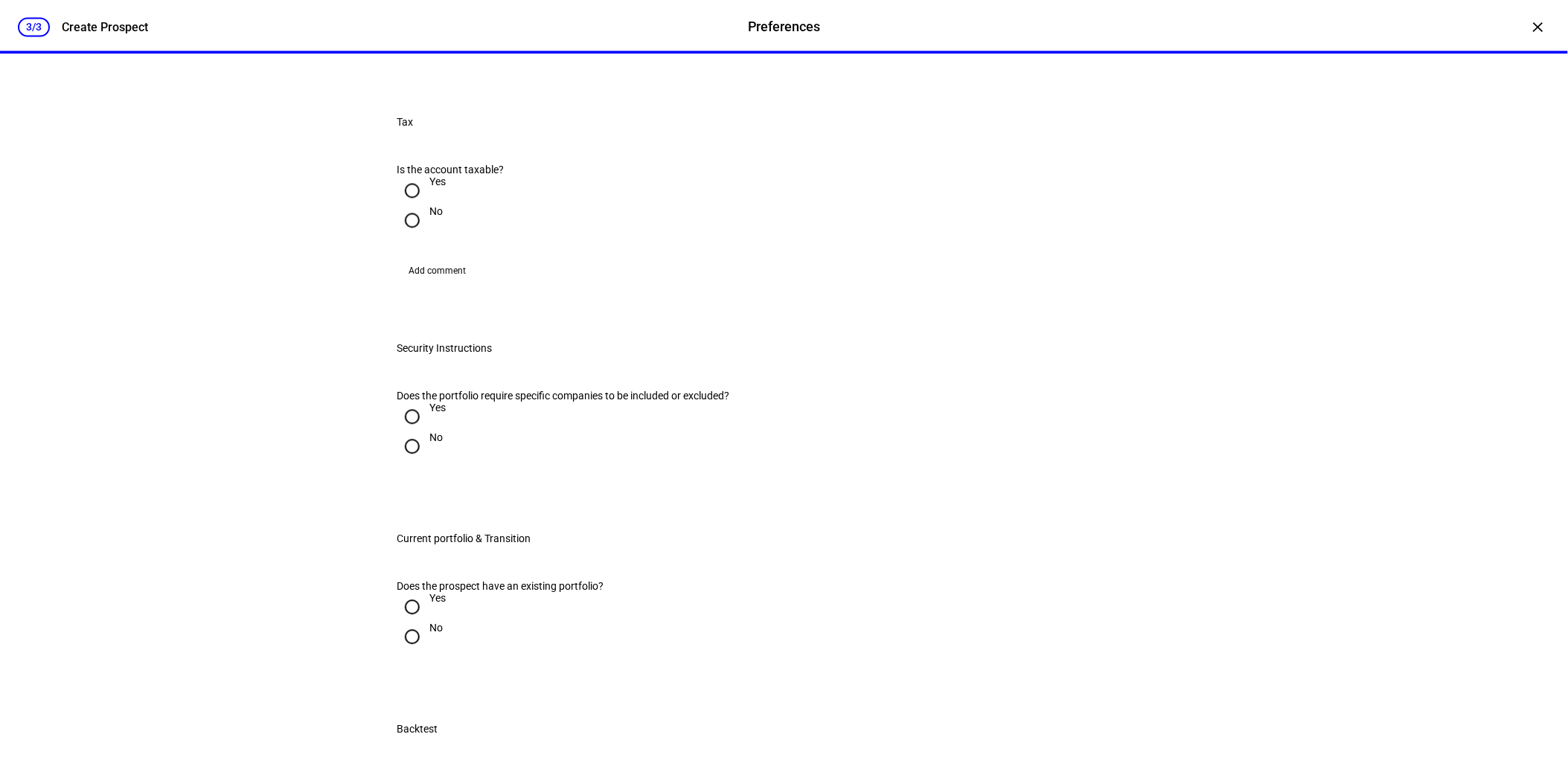
click at [402, 205] on input "Yes" at bounding box center [412, 191] width 29 height 29
radio input "true"
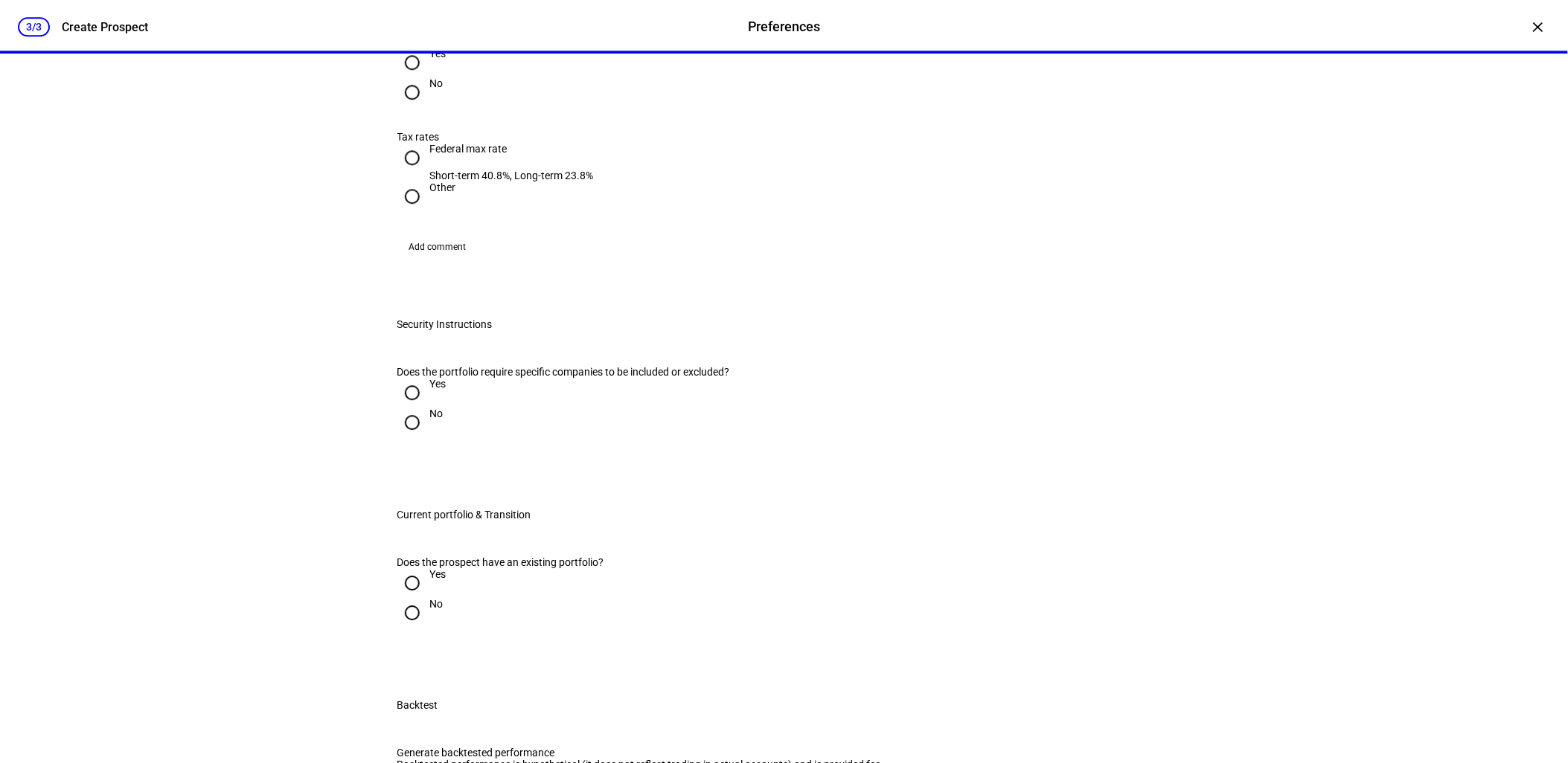
scroll to position [1322, 0]
click at [405, 77] on input "Yes" at bounding box center [412, 61] width 29 height 29
radio input "true"
click at [402, 172] on input "Federal max rate Short-term 40.8%, Long-term 23.8%" at bounding box center [412, 157] width 29 height 29
radio input "true"
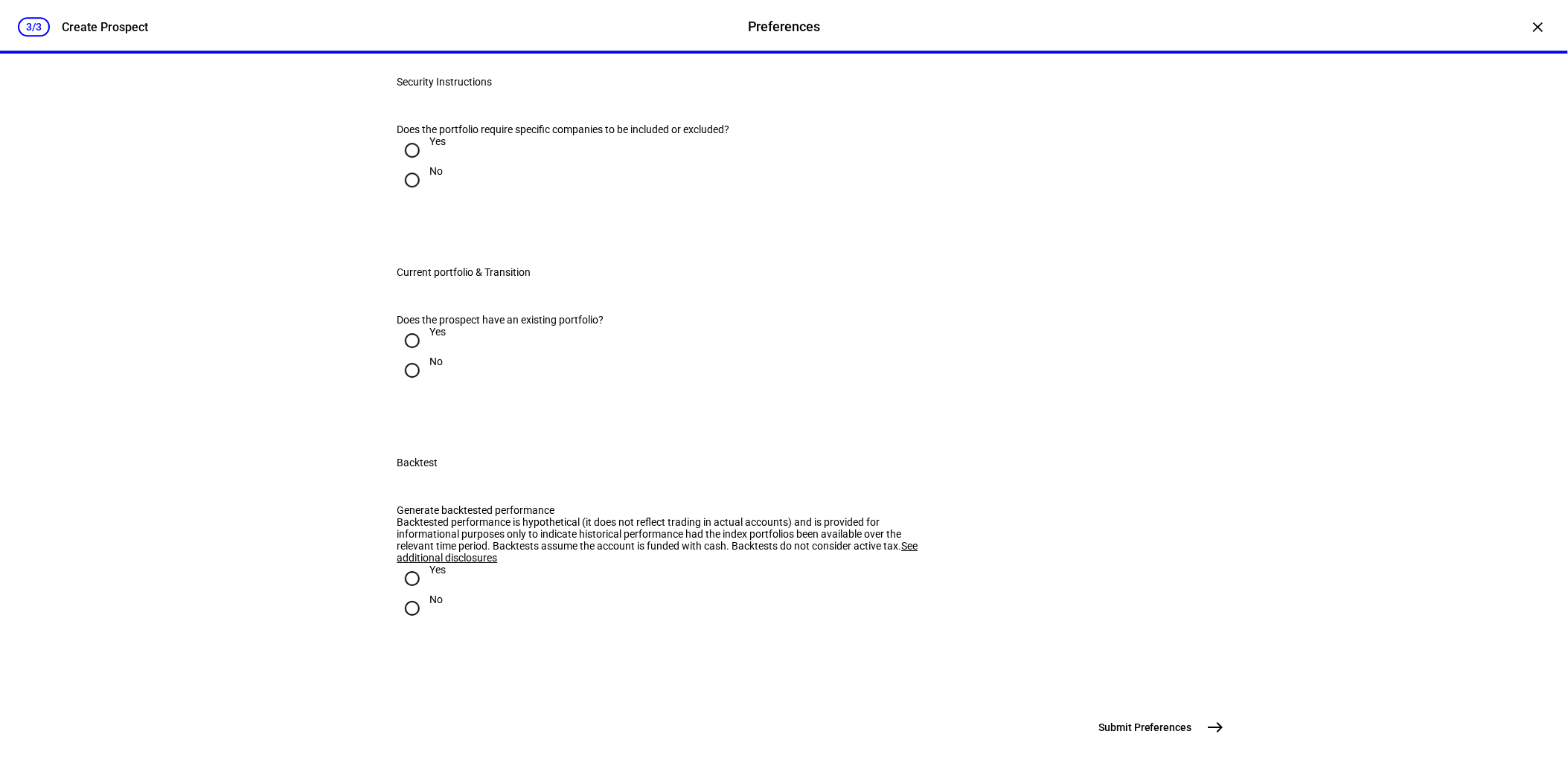
scroll to position [1570, 0]
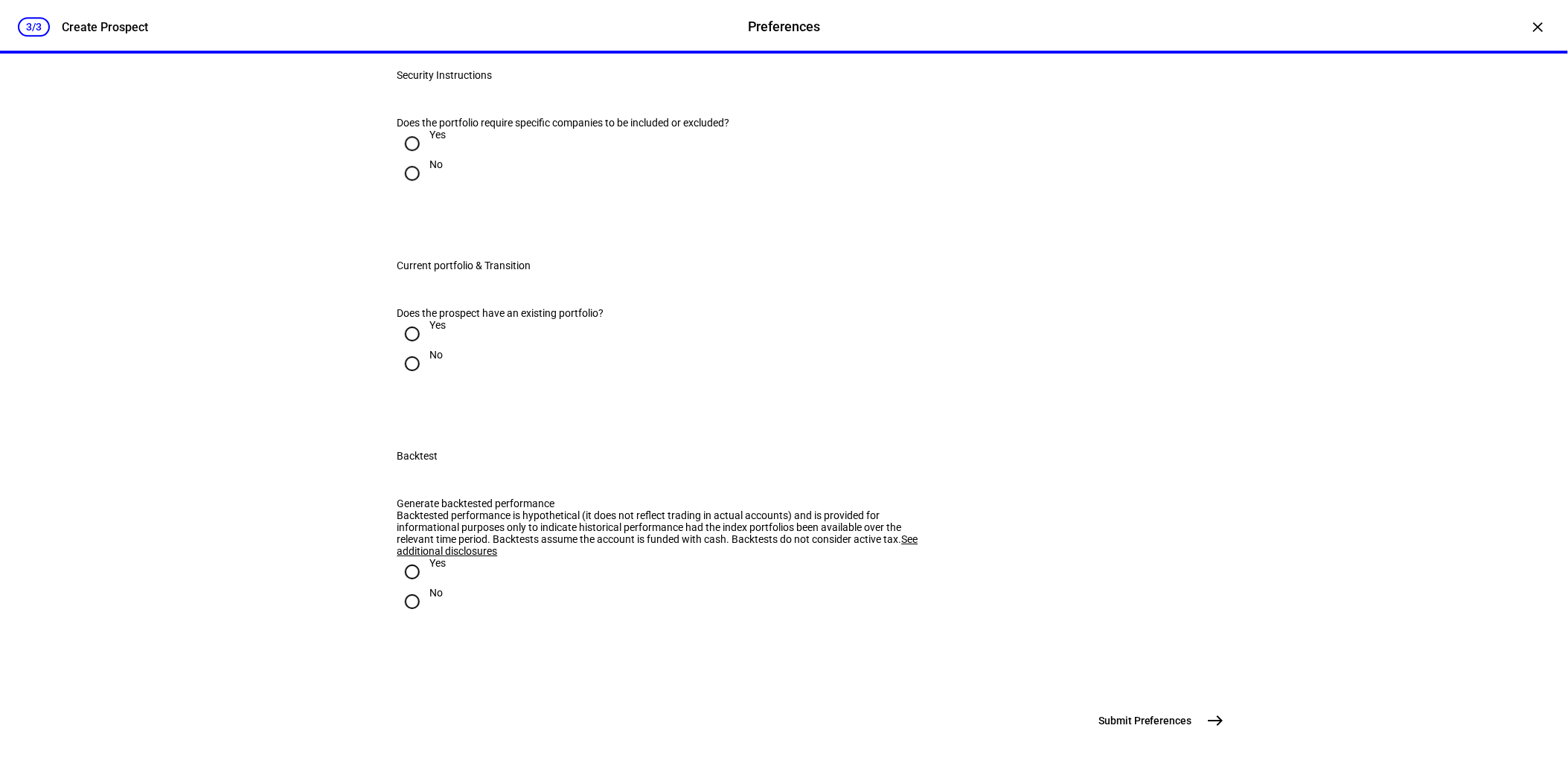
click at [405, 188] on input "No" at bounding box center [412, 173] width 29 height 29
radio input "true"
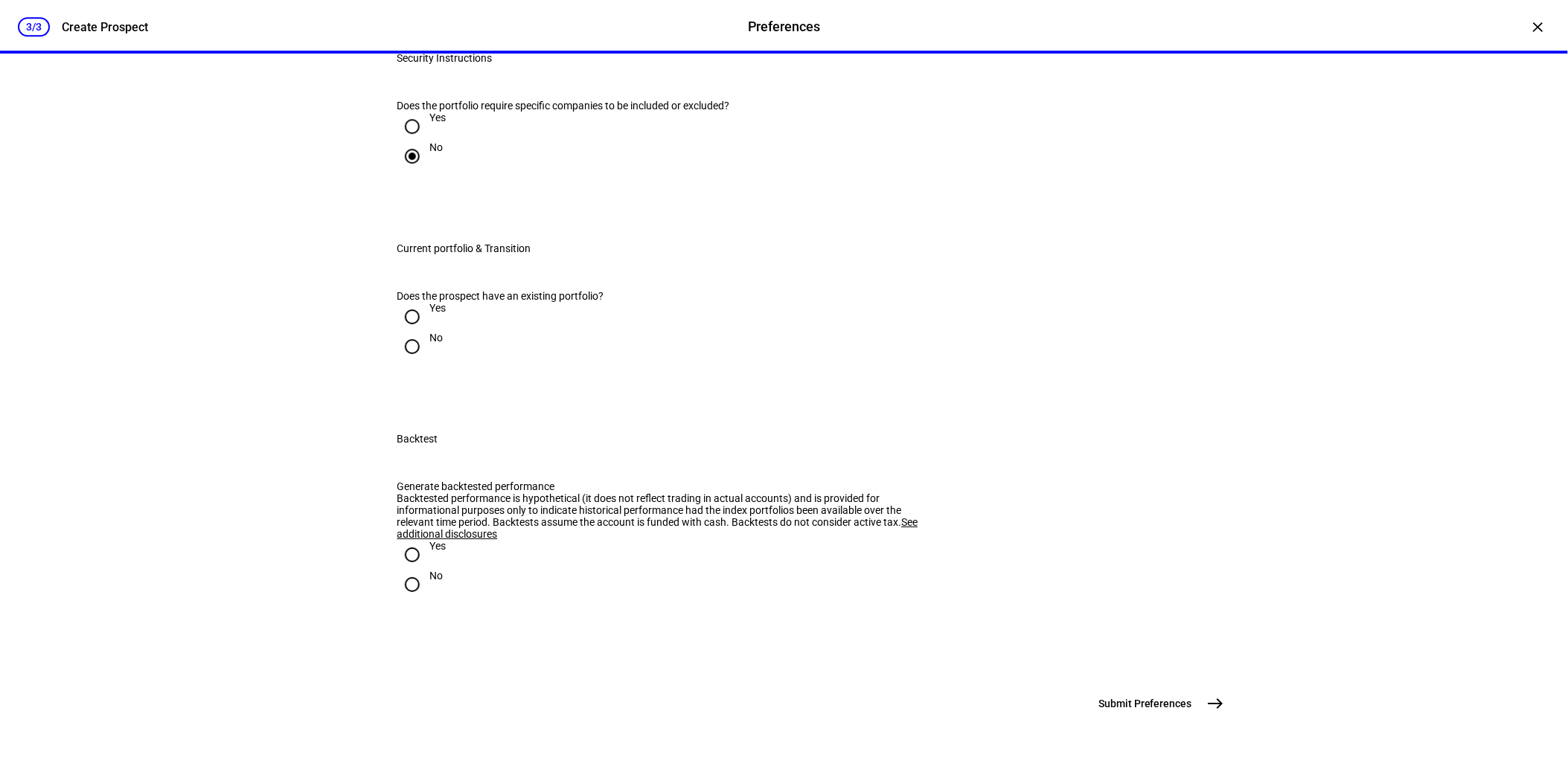
scroll to position [1818, 0]
click at [403, 332] on input "Yes" at bounding box center [412, 317] width 29 height 29
radio input "true"
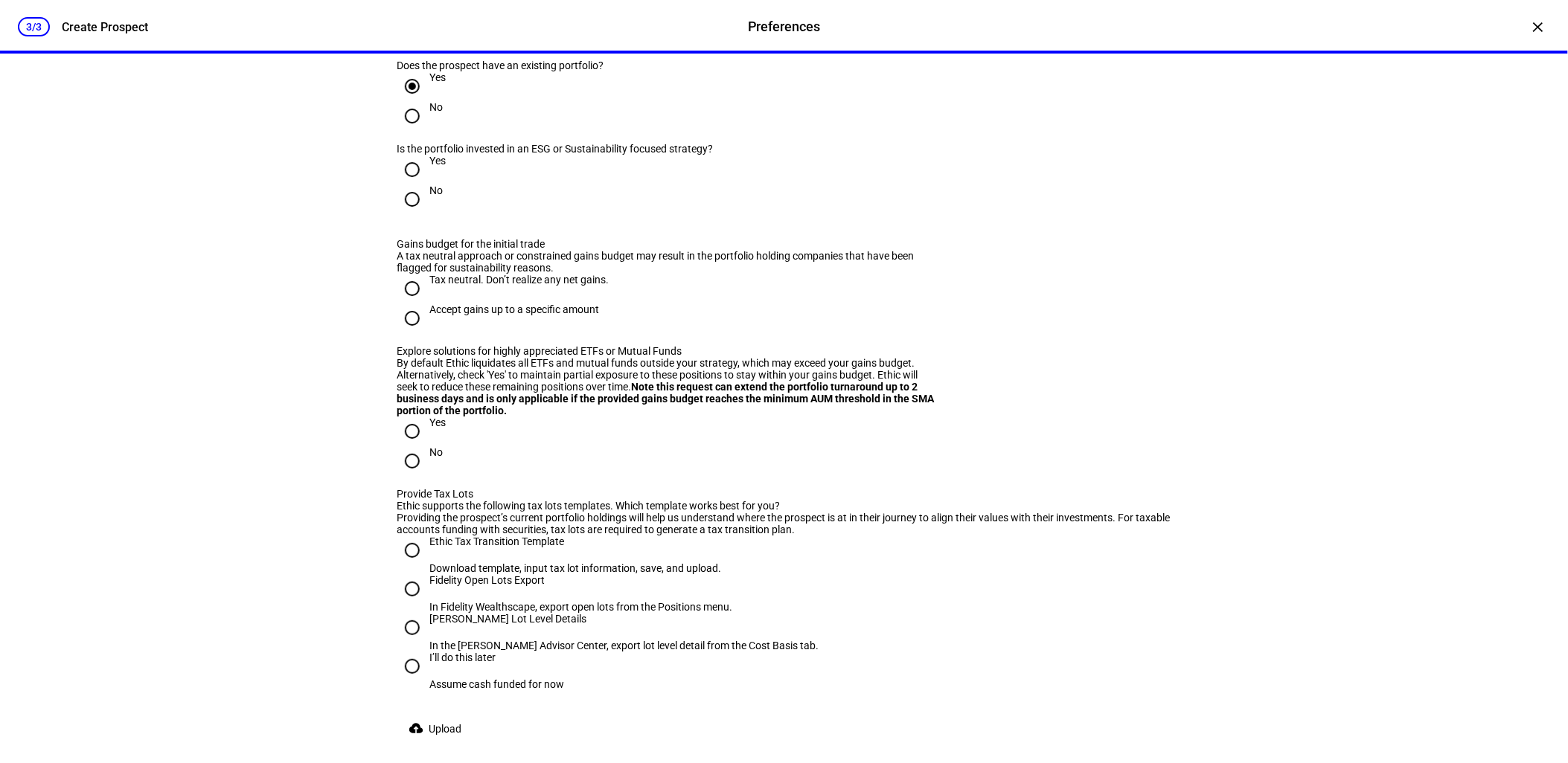
click at [410, 214] on input "No" at bounding box center [412, 199] width 29 height 29
radio input "true"
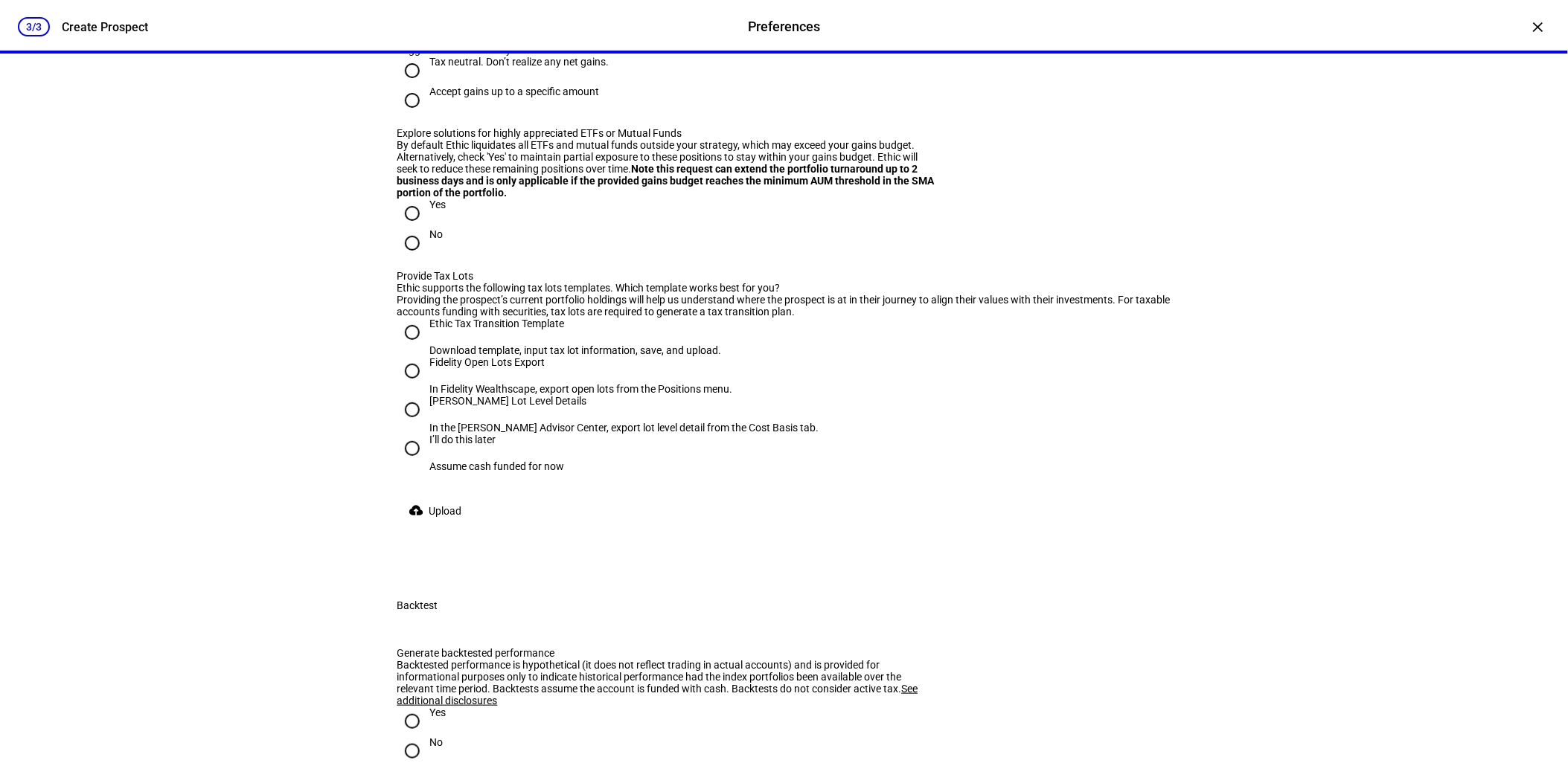
scroll to position [2148, 0]
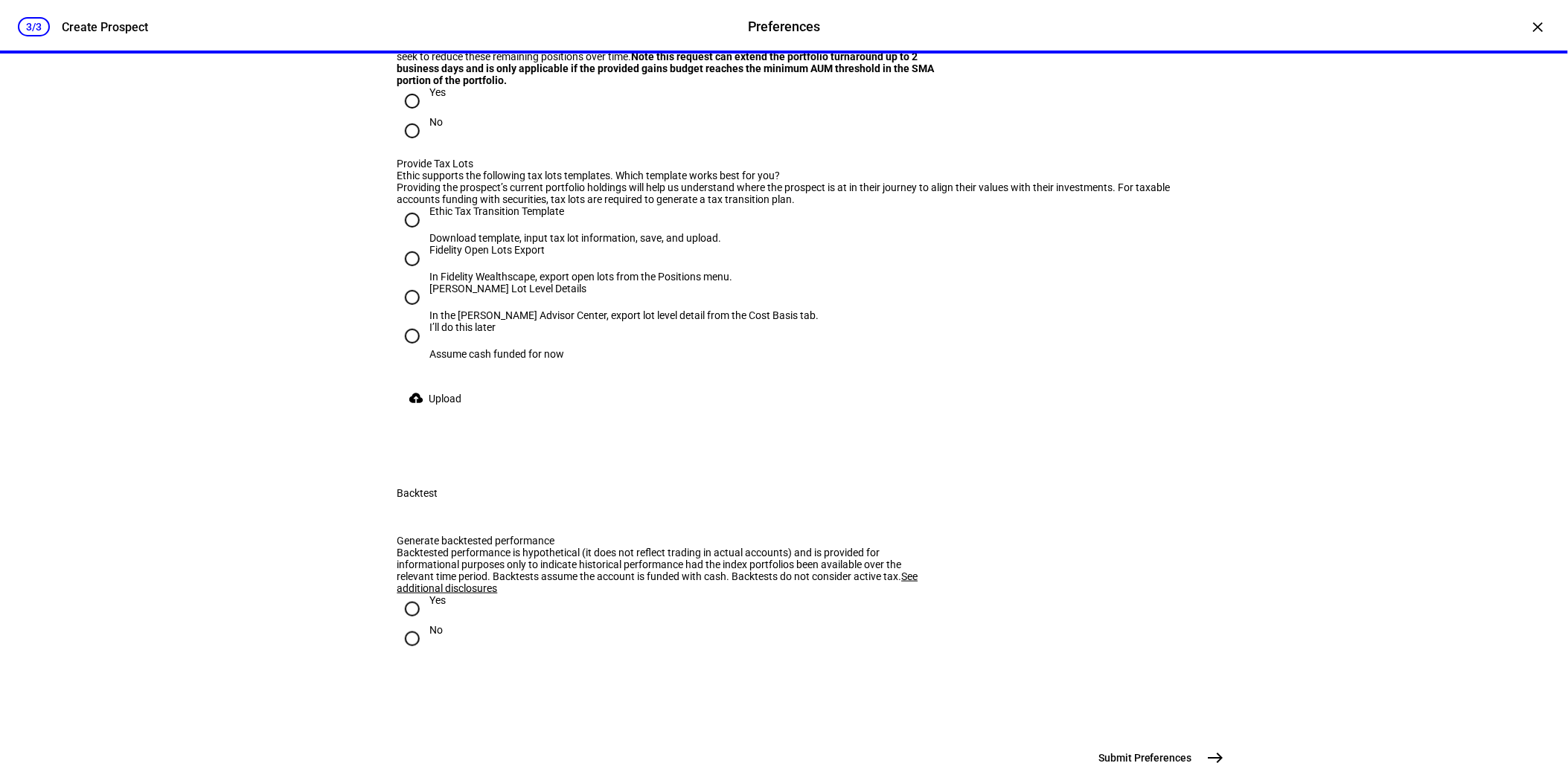
radio input "true"
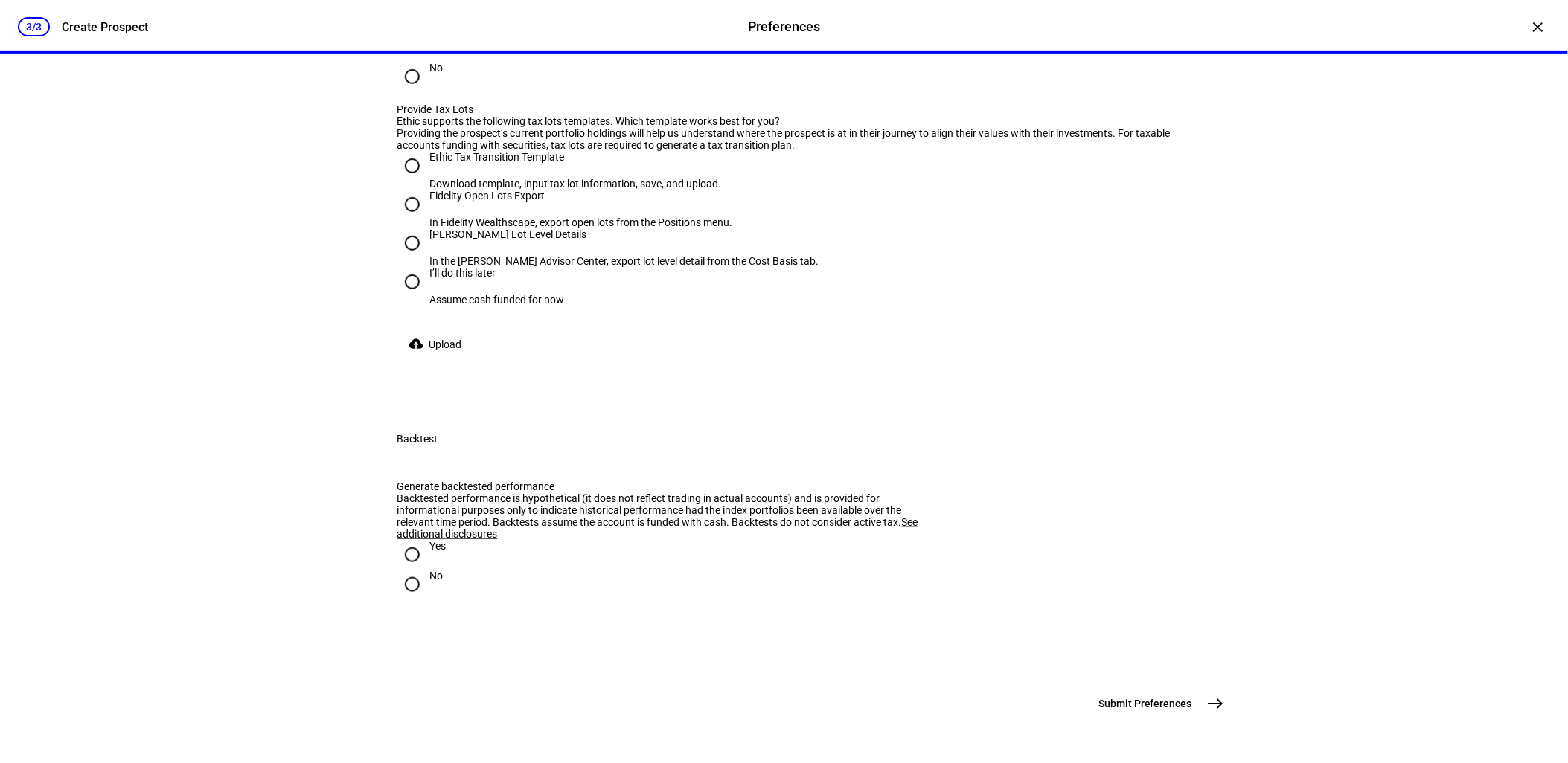
scroll to position [2314, 0]
click at [406, 61] on input "Yes" at bounding box center [412, 47] width 29 height 29
radio input "true"
click at [408, 180] on input "Ethic Tax Transition Template Download template, input tax lot information, sav…" at bounding box center [412, 166] width 29 height 29
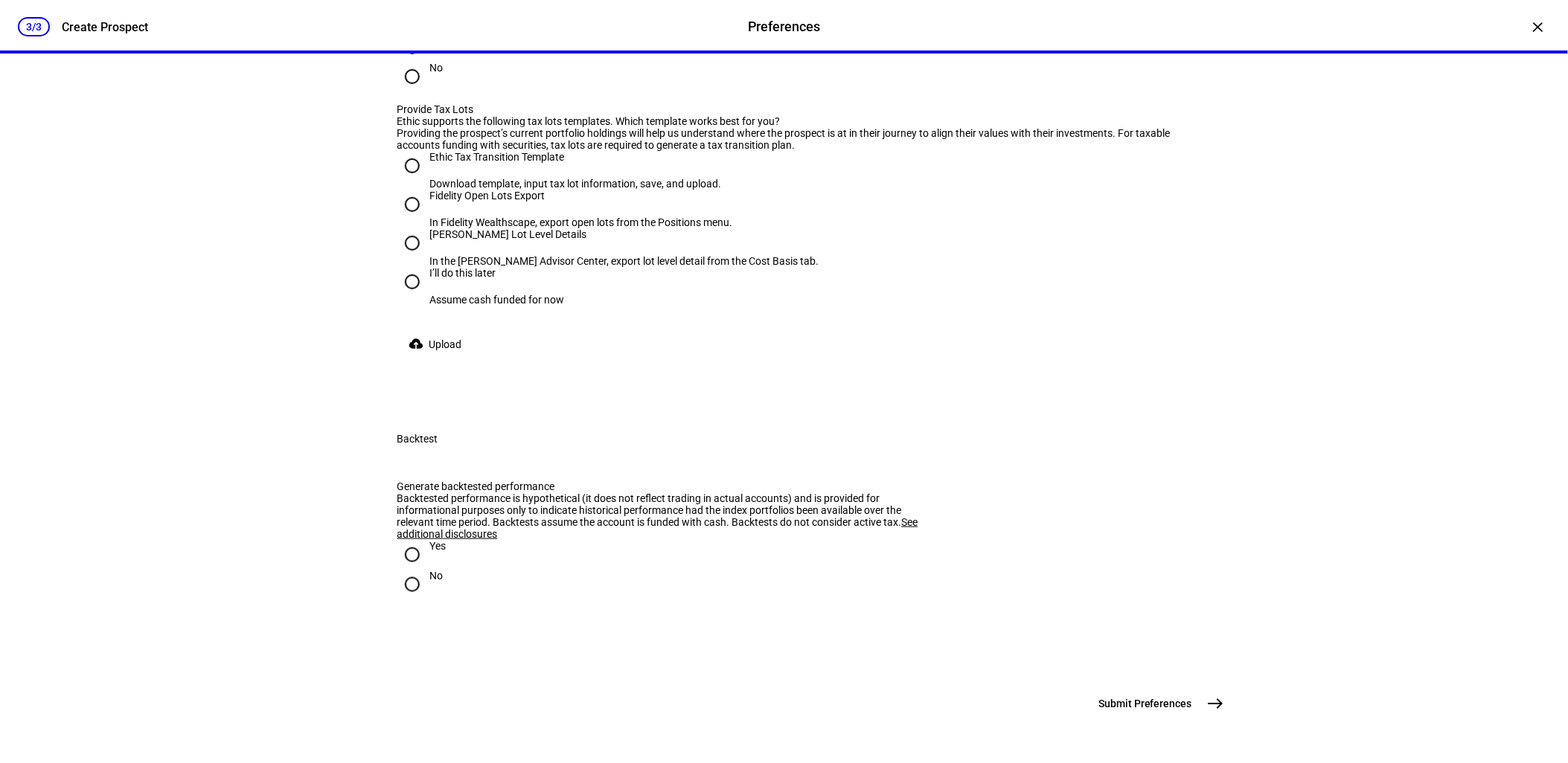
radio input "true"
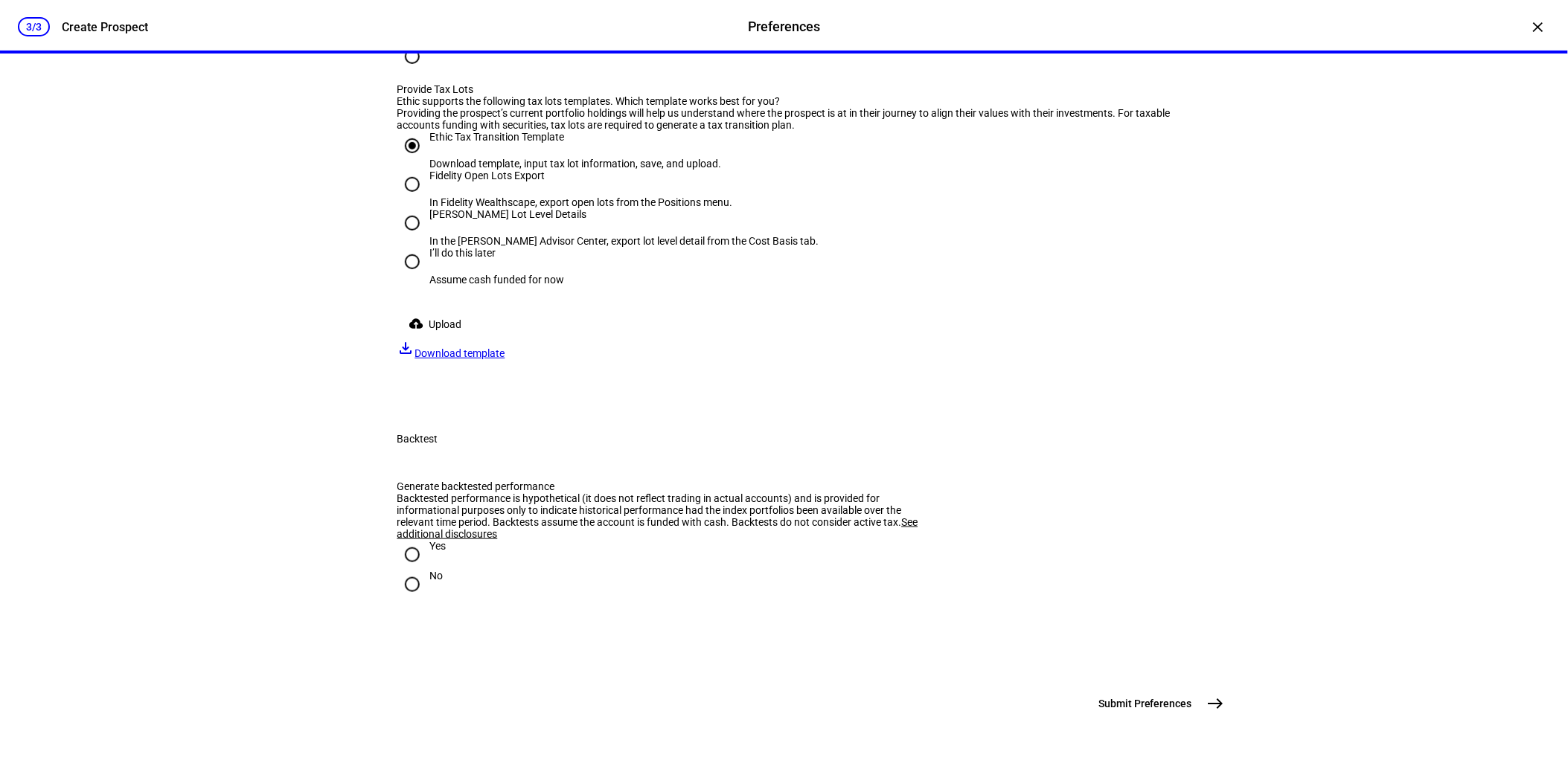
click at [433, 339] on span "Upload" at bounding box center [446, 324] width 33 height 29
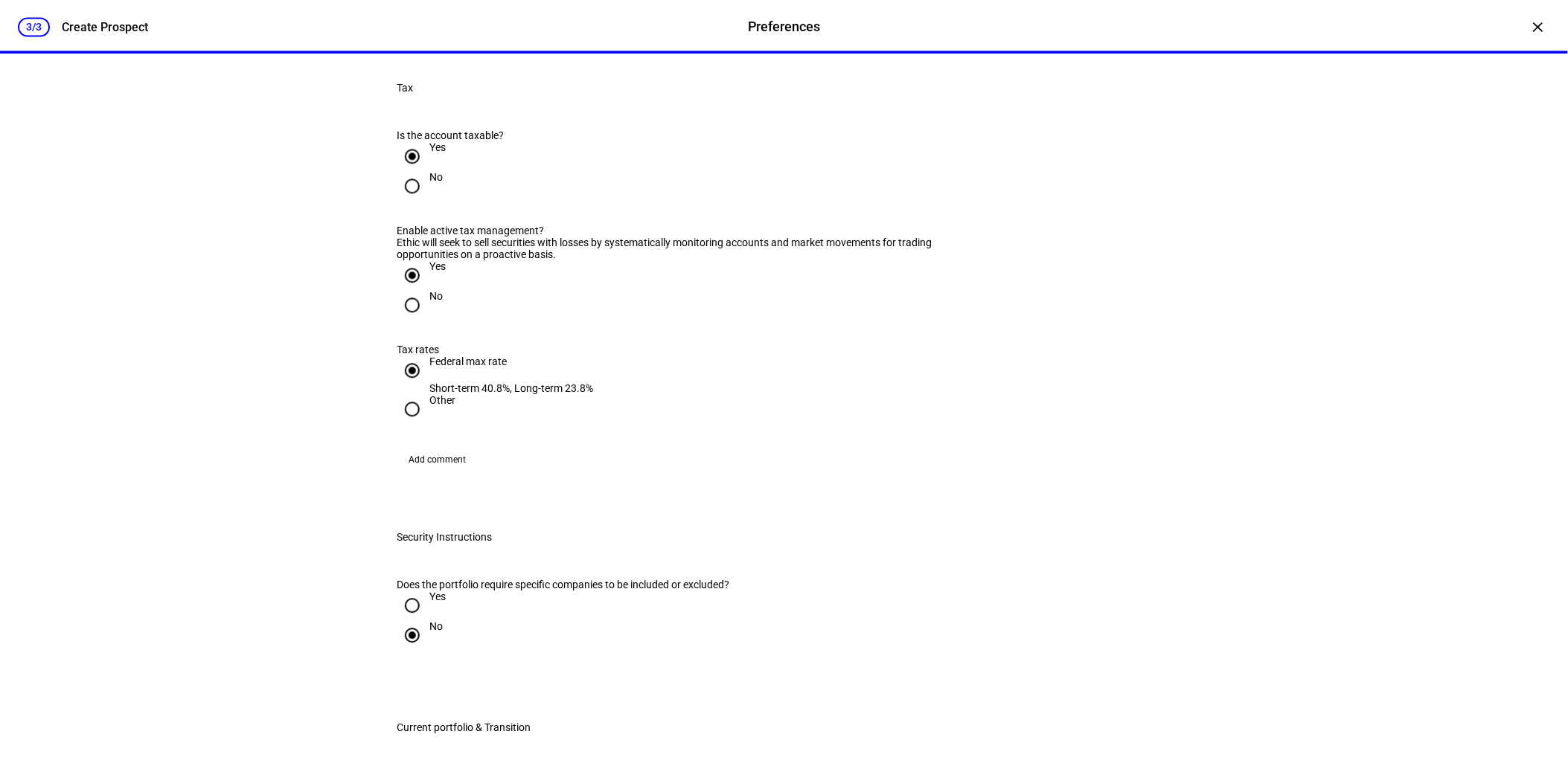
scroll to position [1074, 0]
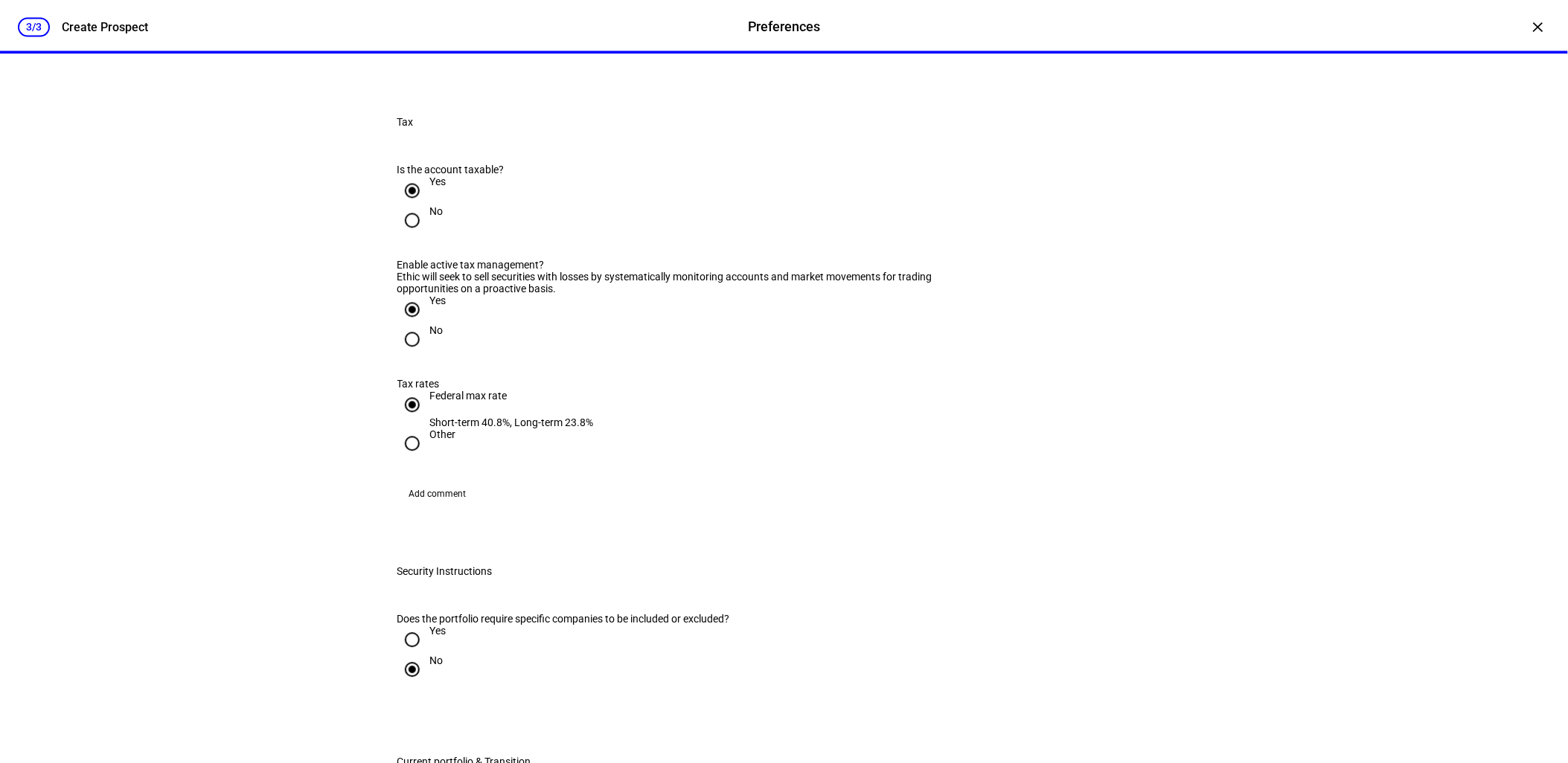
checkbox input "true"
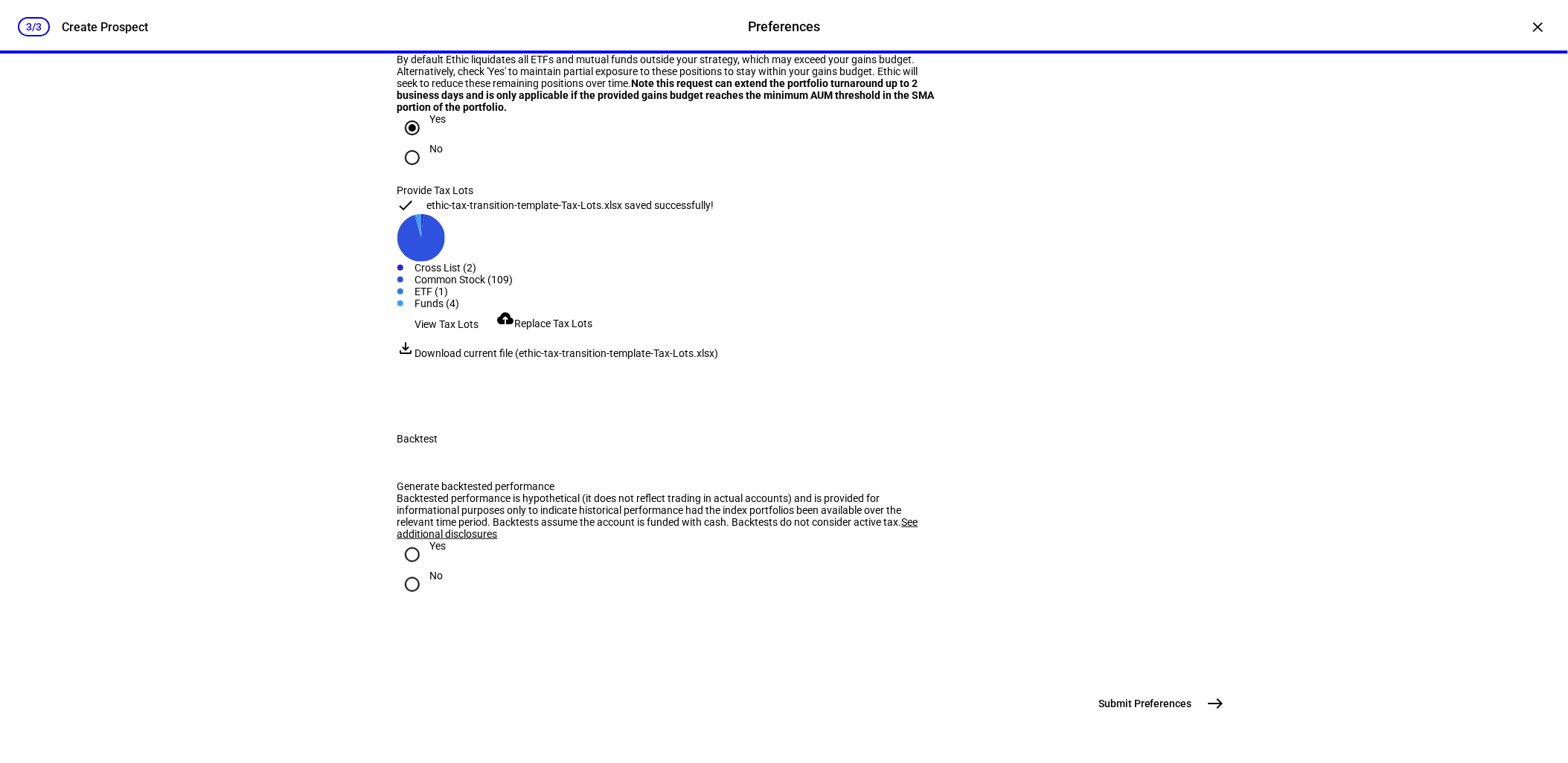
scroll to position [2659, 0]
click at [1212, 701] on mat-icon "east" at bounding box center [1215, 703] width 17 height 17
click at [406, 540] on input "Yes" at bounding box center [412, 555] width 29 height 29
radio input "true"
click at [1214, 700] on mat-icon "east" at bounding box center [1215, 703] width 17 height 17
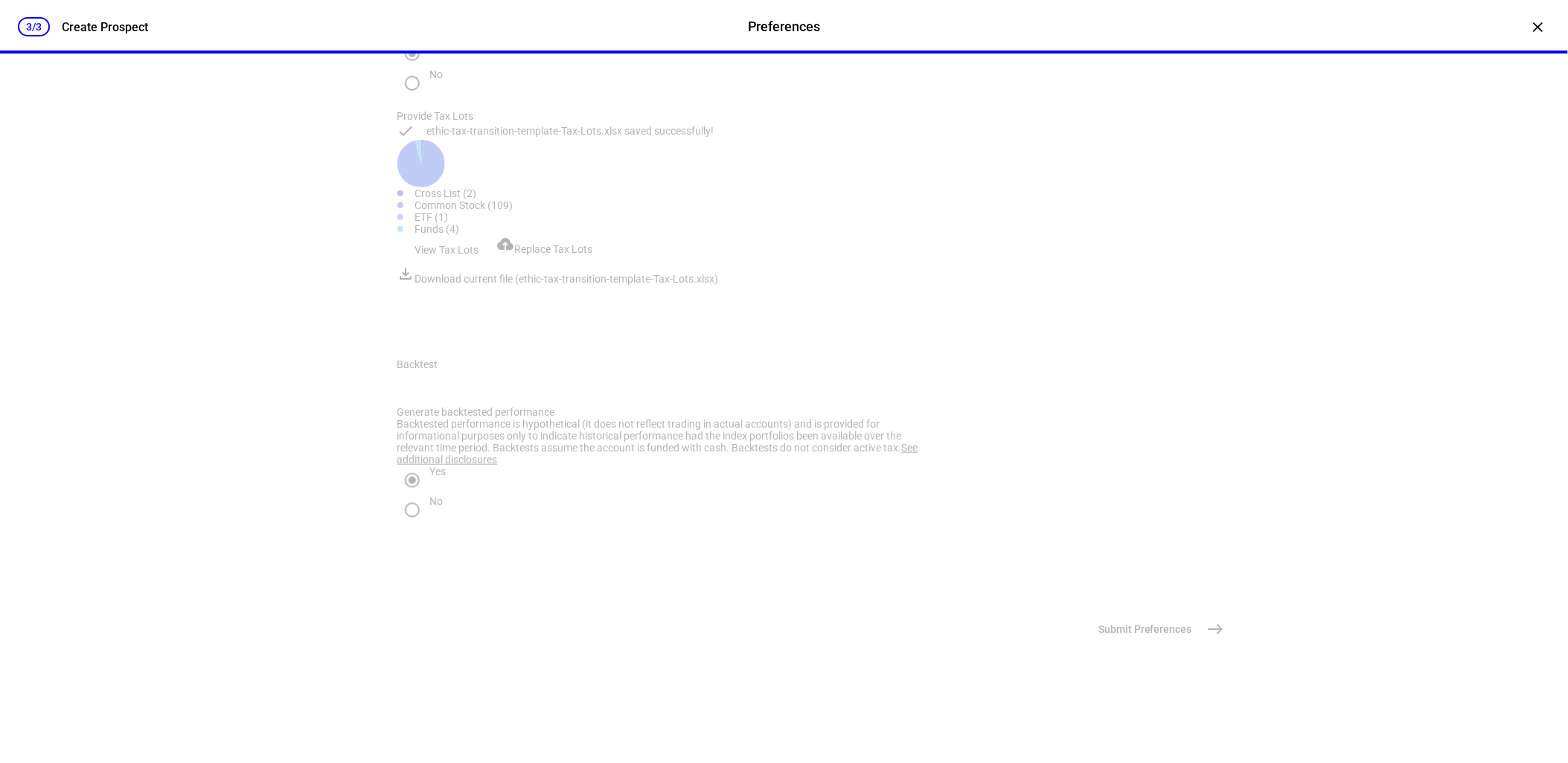
scroll to position [0, 0]
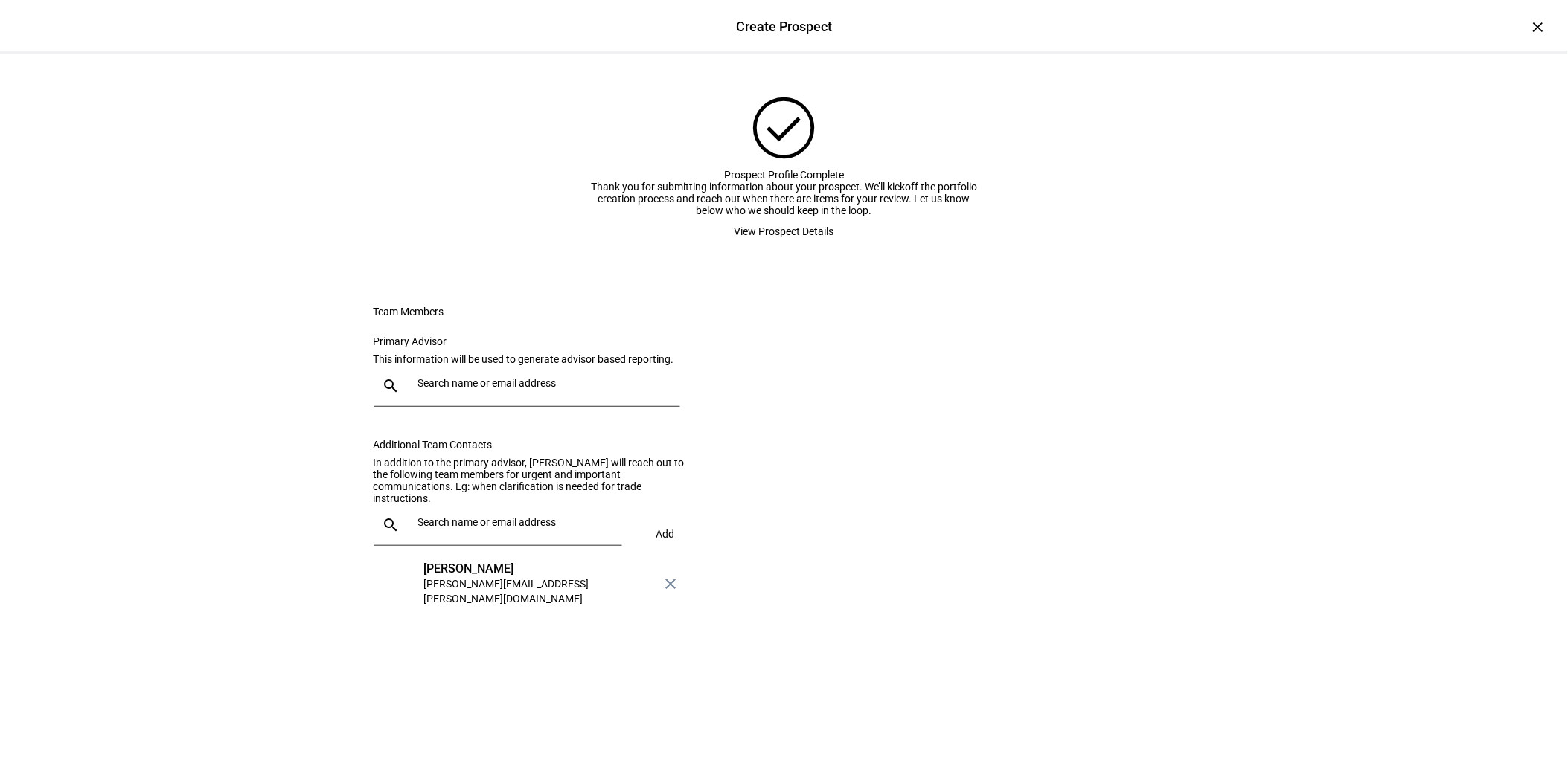
click at [504, 389] on input "text" at bounding box center [545, 383] width 256 height 12
type input "[PERSON_NAME]"
click at [460, 552] on div "[PERSON_NAME]" at bounding box center [545, 550] width 247 height 15
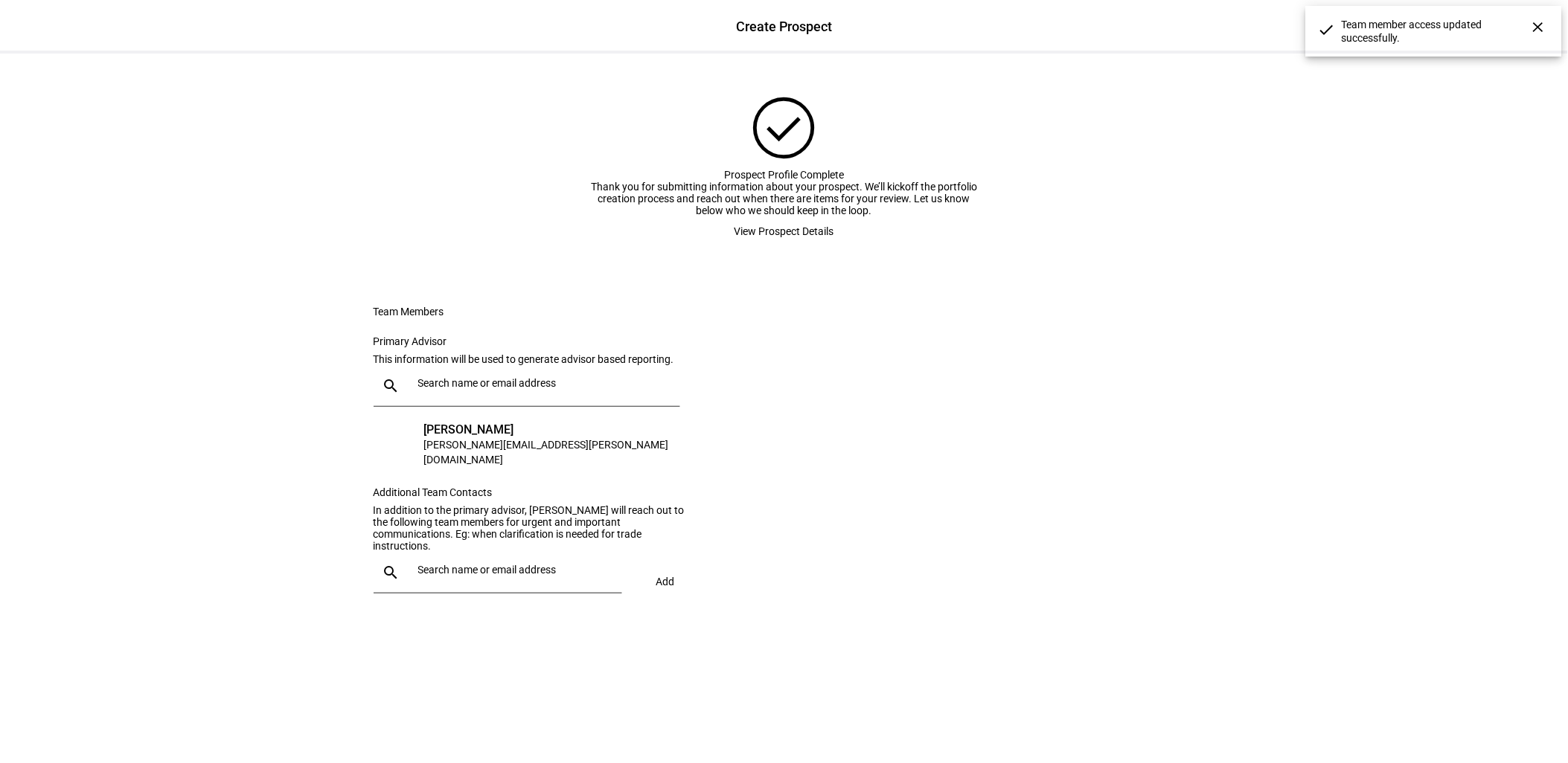
scroll to position [73, 0]
click at [436, 576] on input "text" at bounding box center [517, 570] width 198 height 12
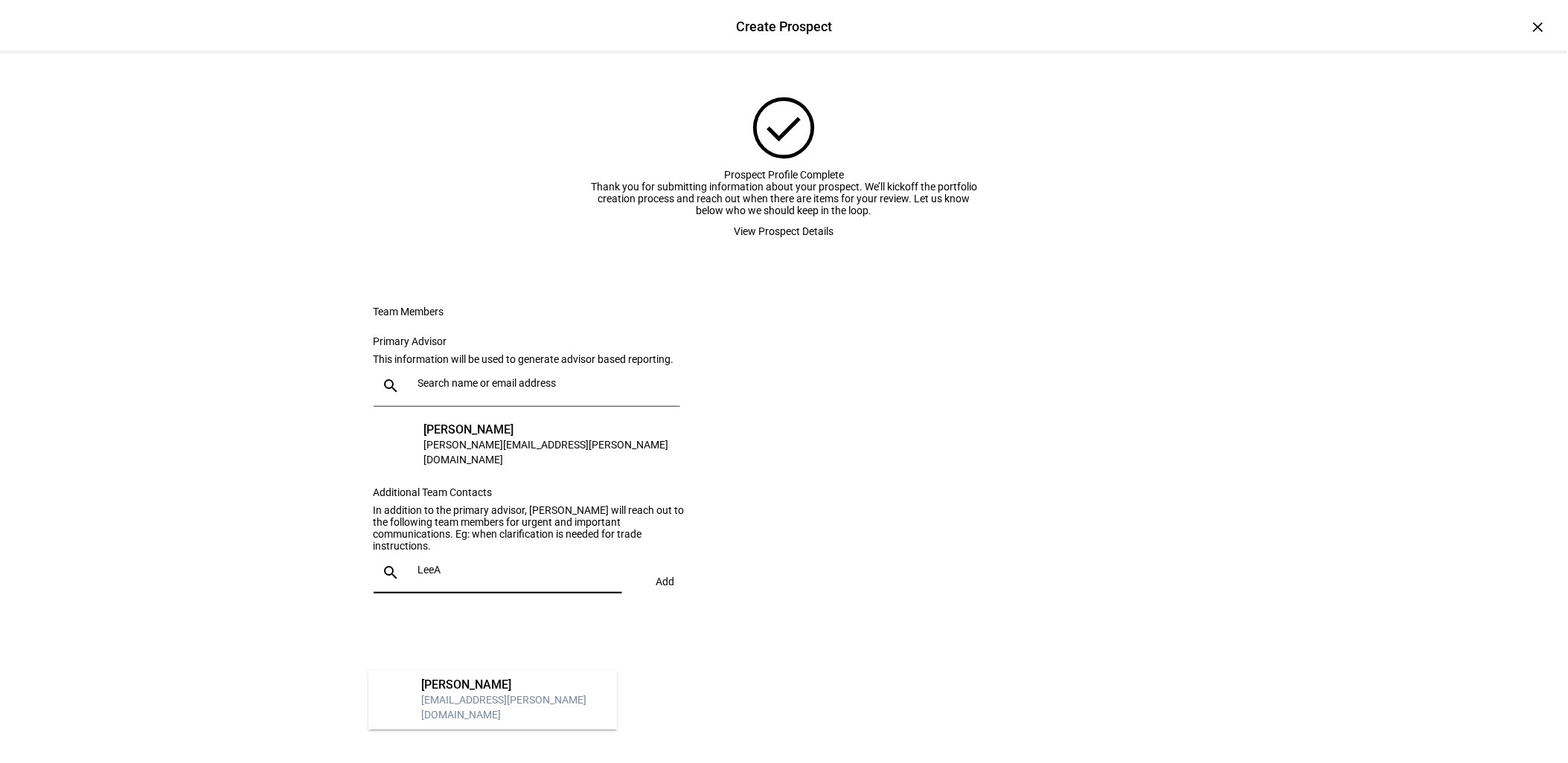
type input "LeeA"
click at [455, 692] on div "[PERSON_NAME]" at bounding box center [513, 685] width 183 height 15
type input "[PERSON_NAME]"
click at [458, 708] on div "[PERSON_NAME]" at bounding box center [513, 701] width 183 height 15
click at [659, 588] on span "Add" at bounding box center [665, 582] width 18 height 12
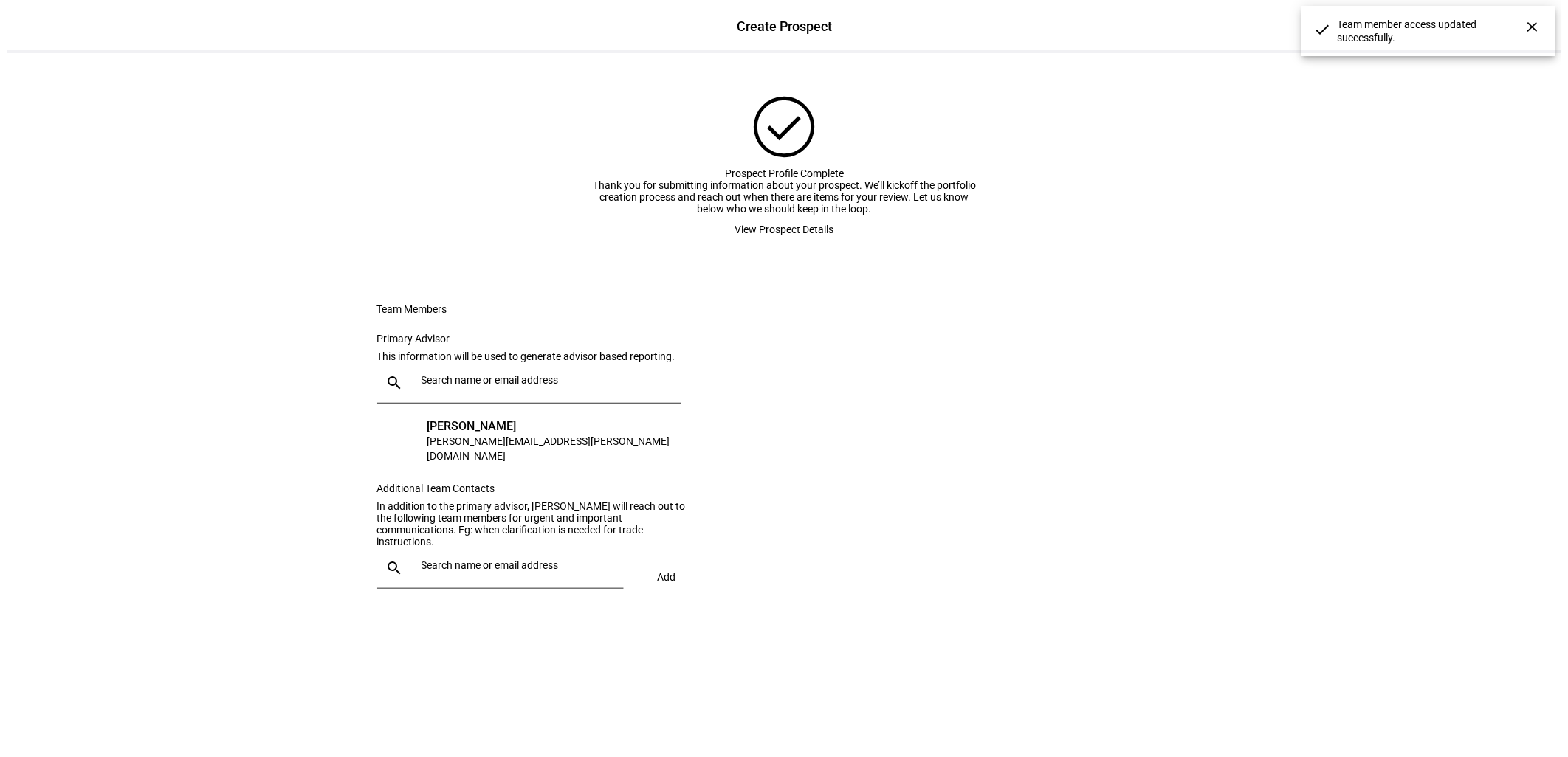
scroll to position [0, 0]
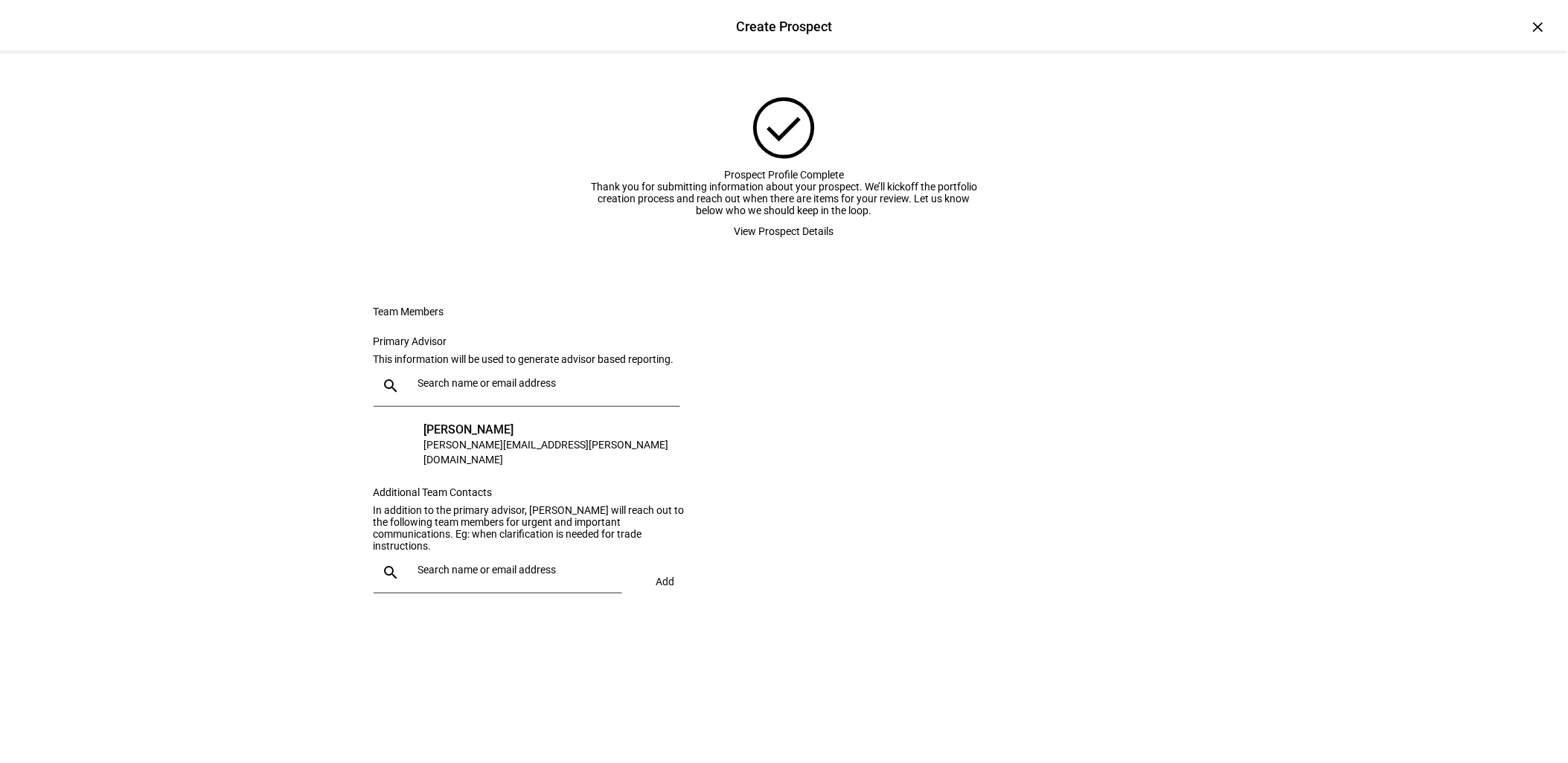
click at [761, 246] on span "View Prospect Details" at bounding box center [784, 231] width 100 height 29
